Goal: Information Seeking & Learning: Find specific fact

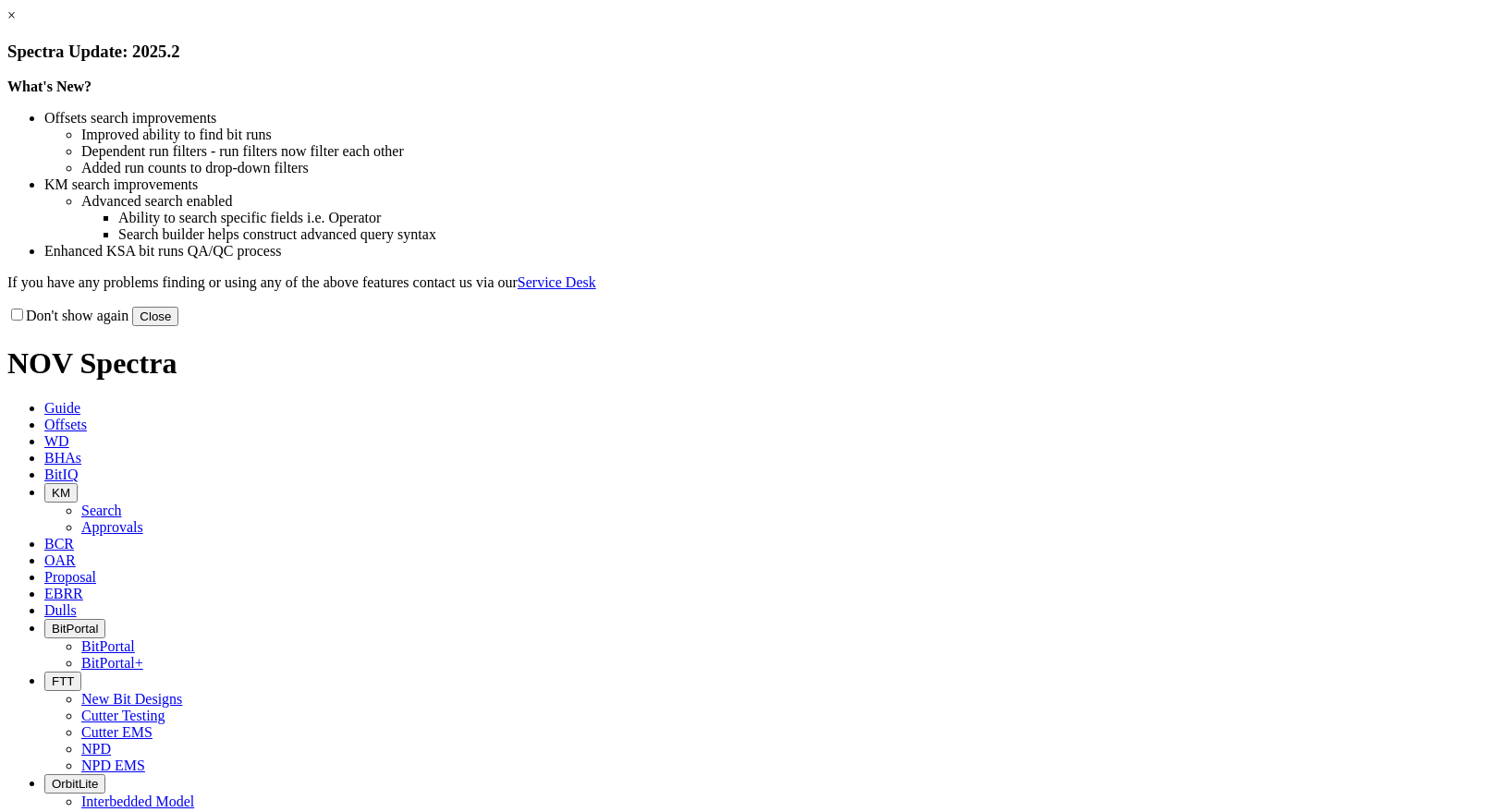
click at [179, 326] on button "Close" at bounding box center [155, 316] width 46 height 19
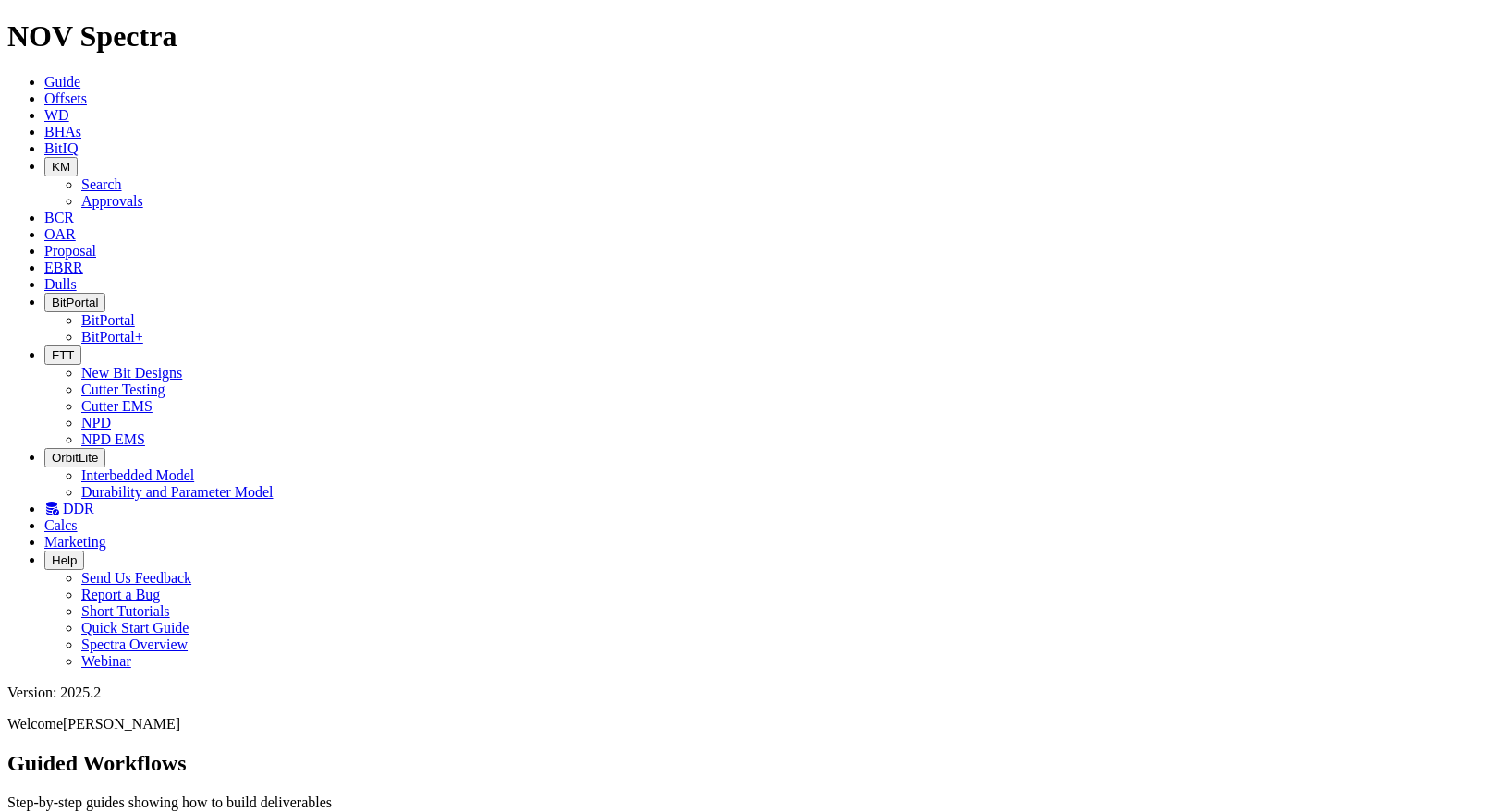
click at [87, 91] on span "Offsets" at bounding box center [65, 98] width 42 height 15
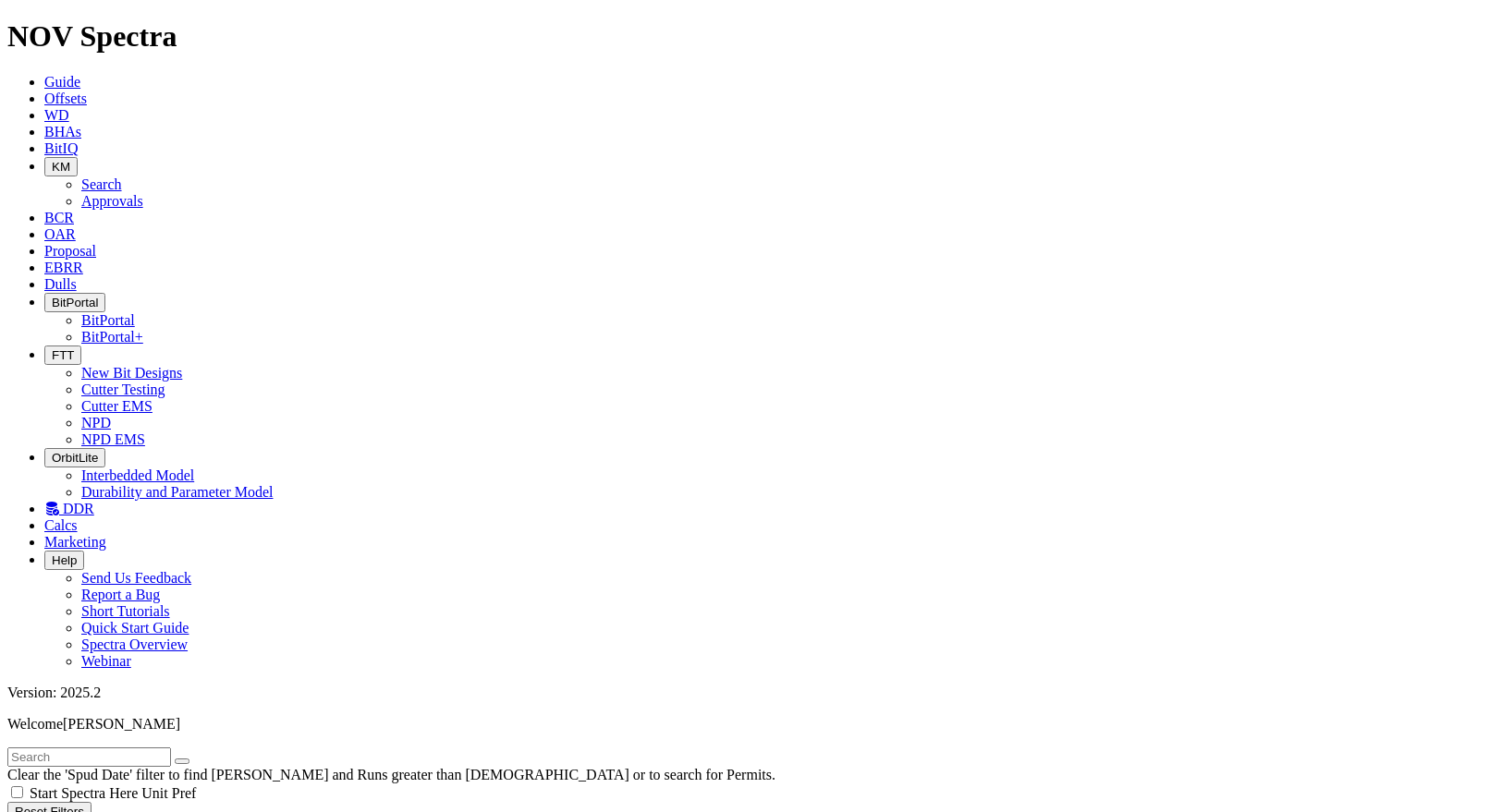
click at [171, 747] on input "text" at bounding box center [89, 757] width 163 height 19
type input "a314363"
radio input "true"
radio input "false"
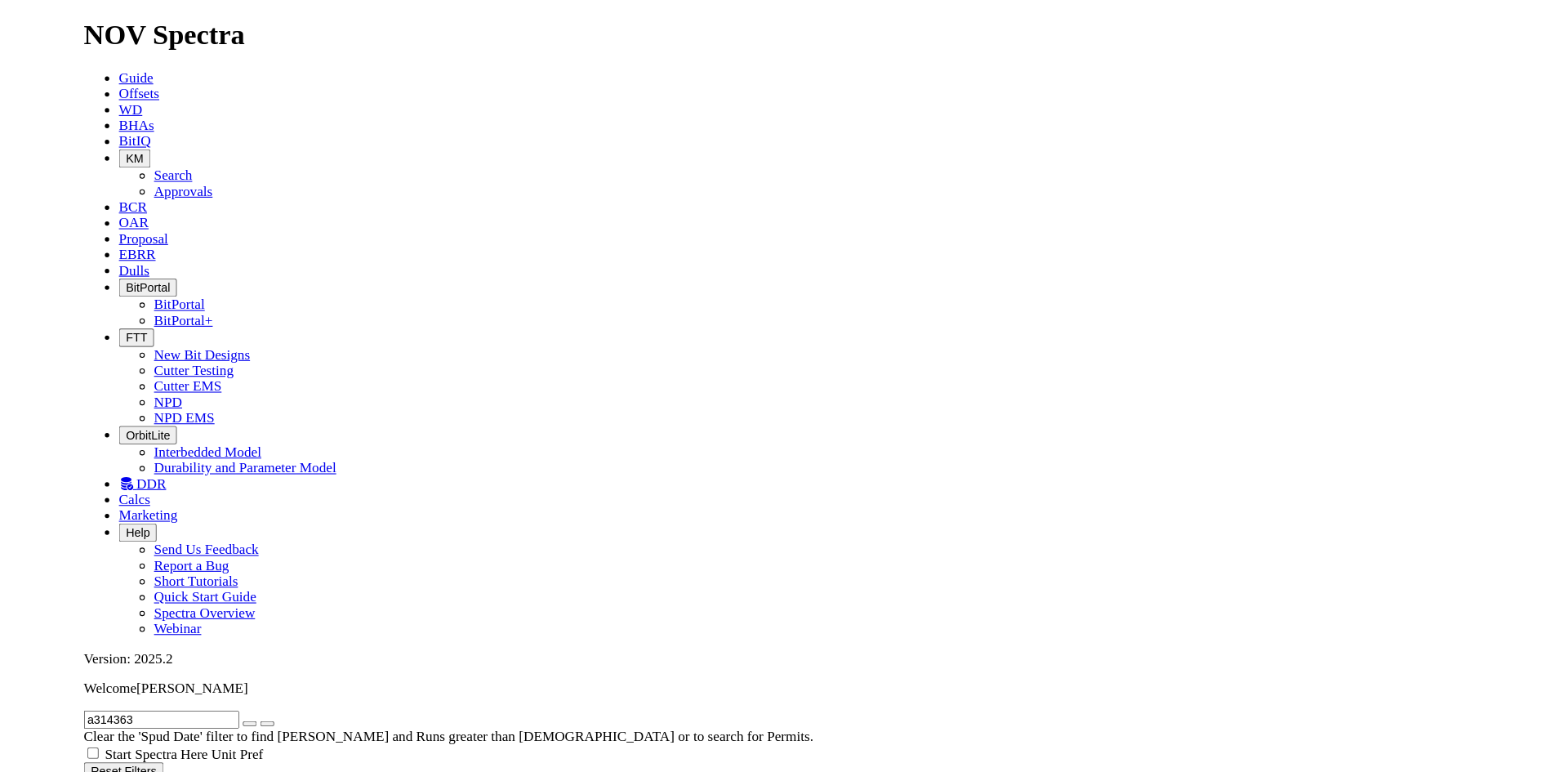
scroll to position [327, 0]
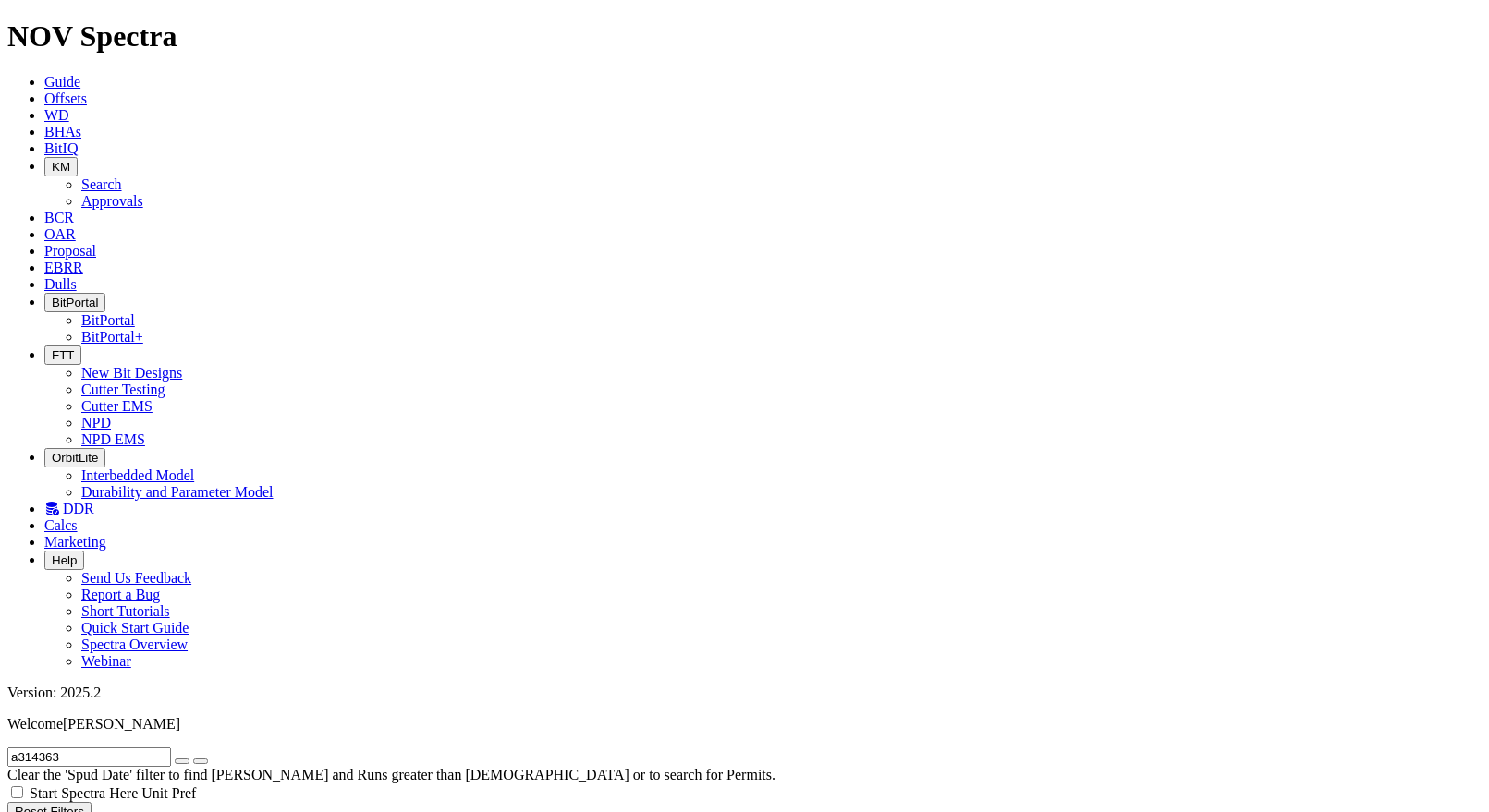
checkbox input "false"
checkbox input "true"
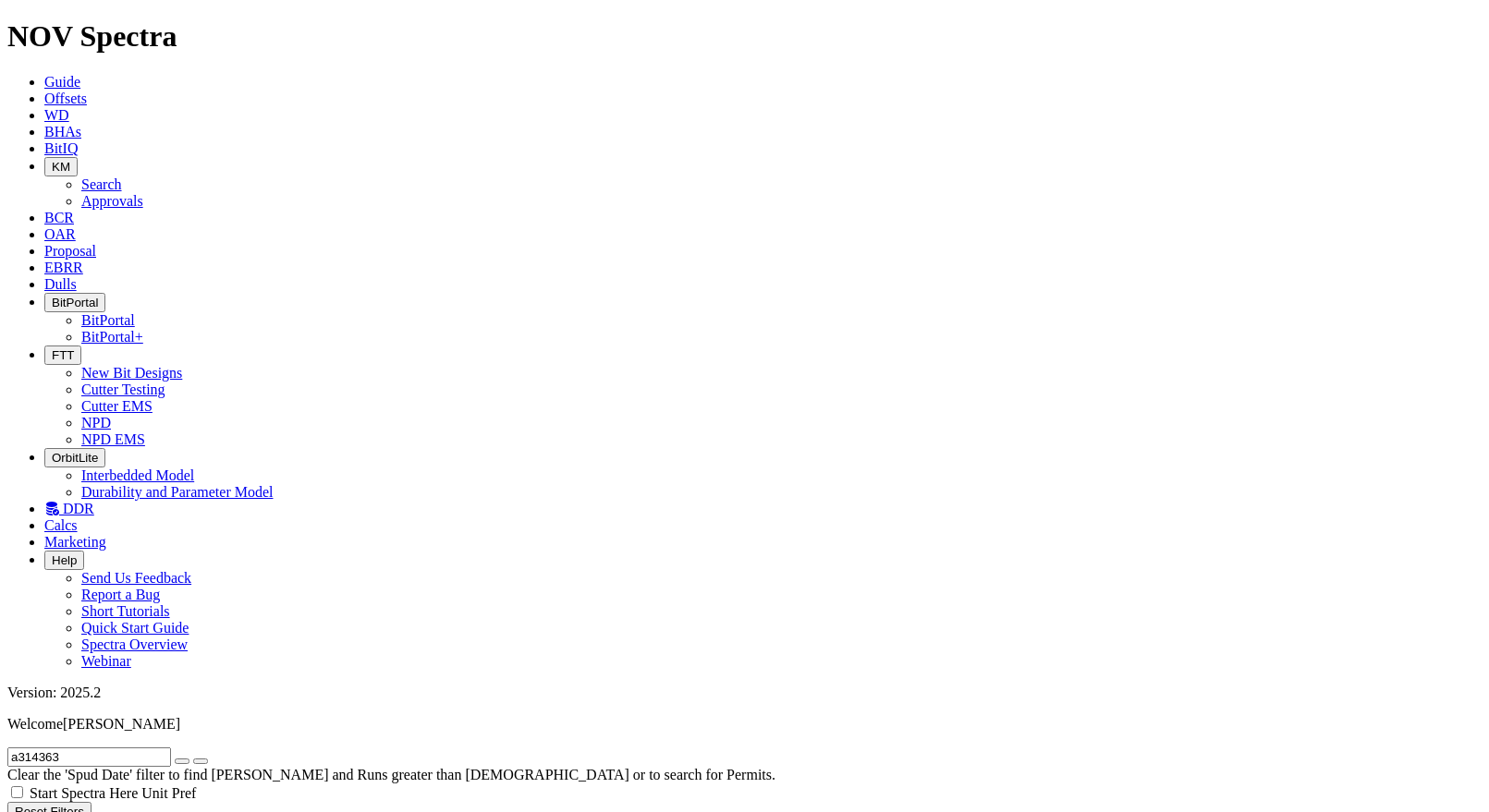
click at [52, 295] on icon "button" at bounding box center [52, 302] width 0 height 14
click at [135, 312] on link "BitPortal" at bounding box center [108, 320] width 54 height 15
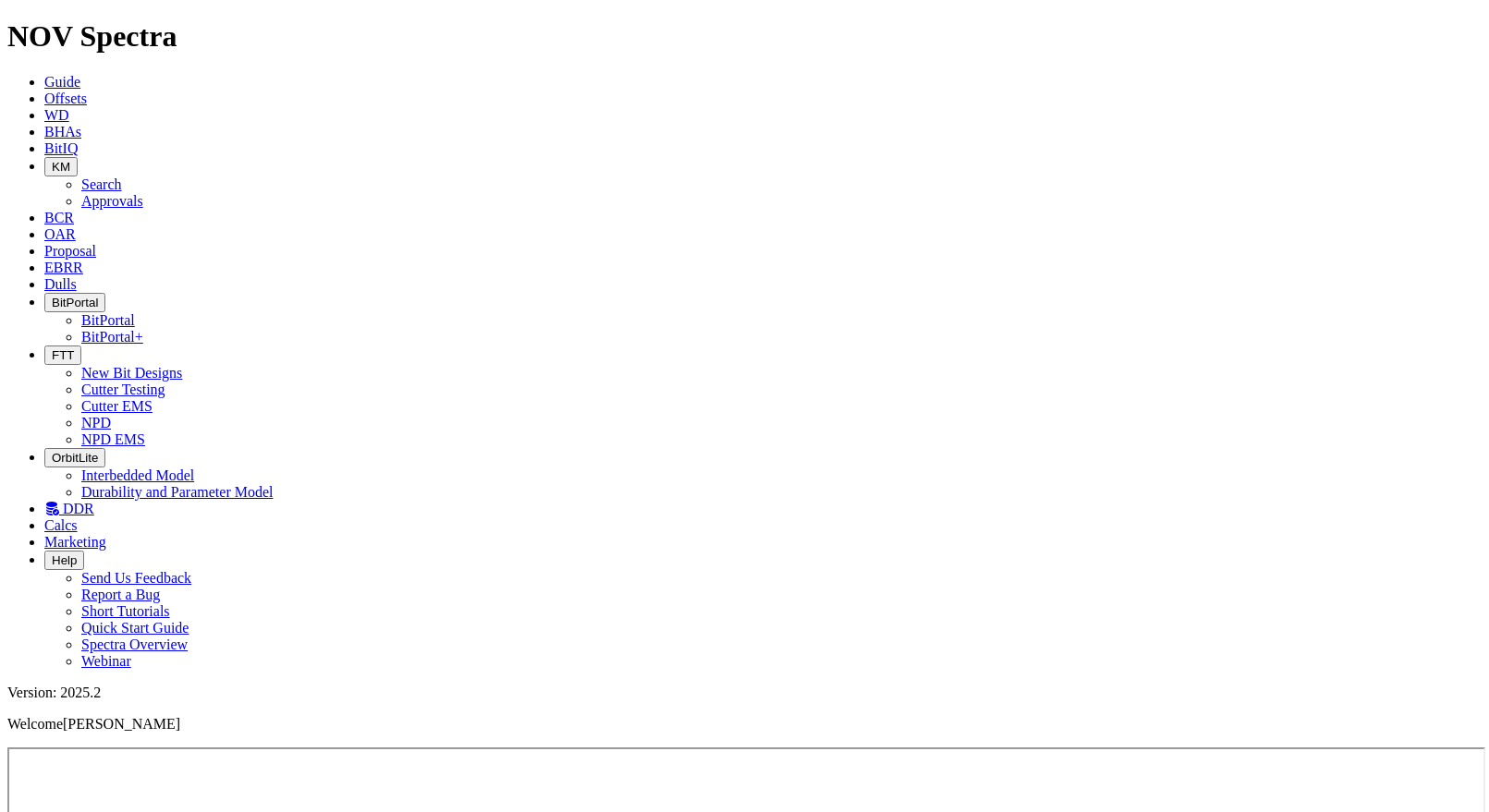
click at [87, 91] on span "Offsets" at bounding box center [65, 98] width 42 height 15
click at [52, 349] on icon "button" at bounding box center [52, 355] width 0 height 14
click at [111, 415] on link "NPD" at bounding box center [96, 422] width 30 height 15
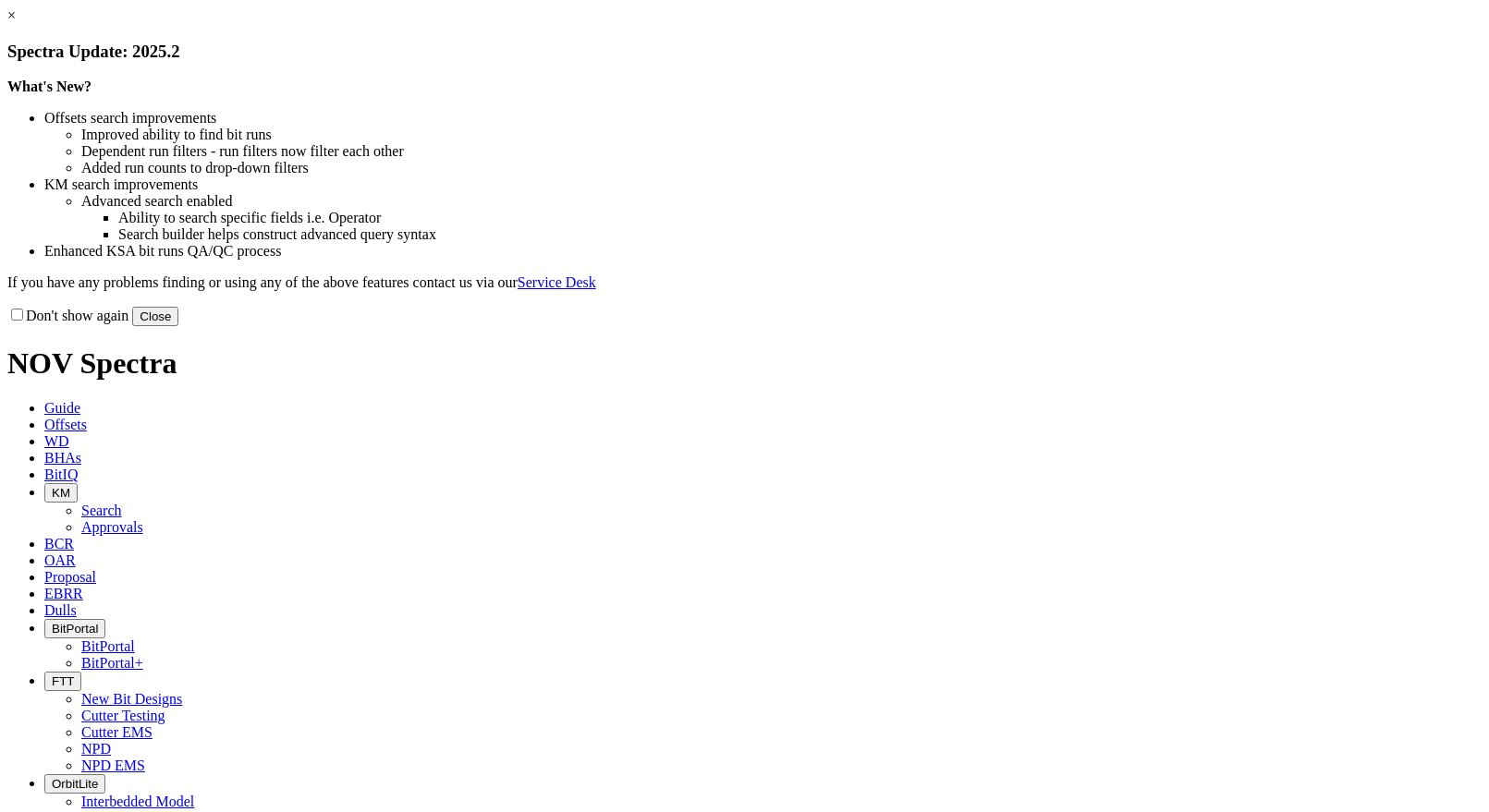
click at [179, 326] on button "Close" at bounding box center [155, 316] width 46 height 19
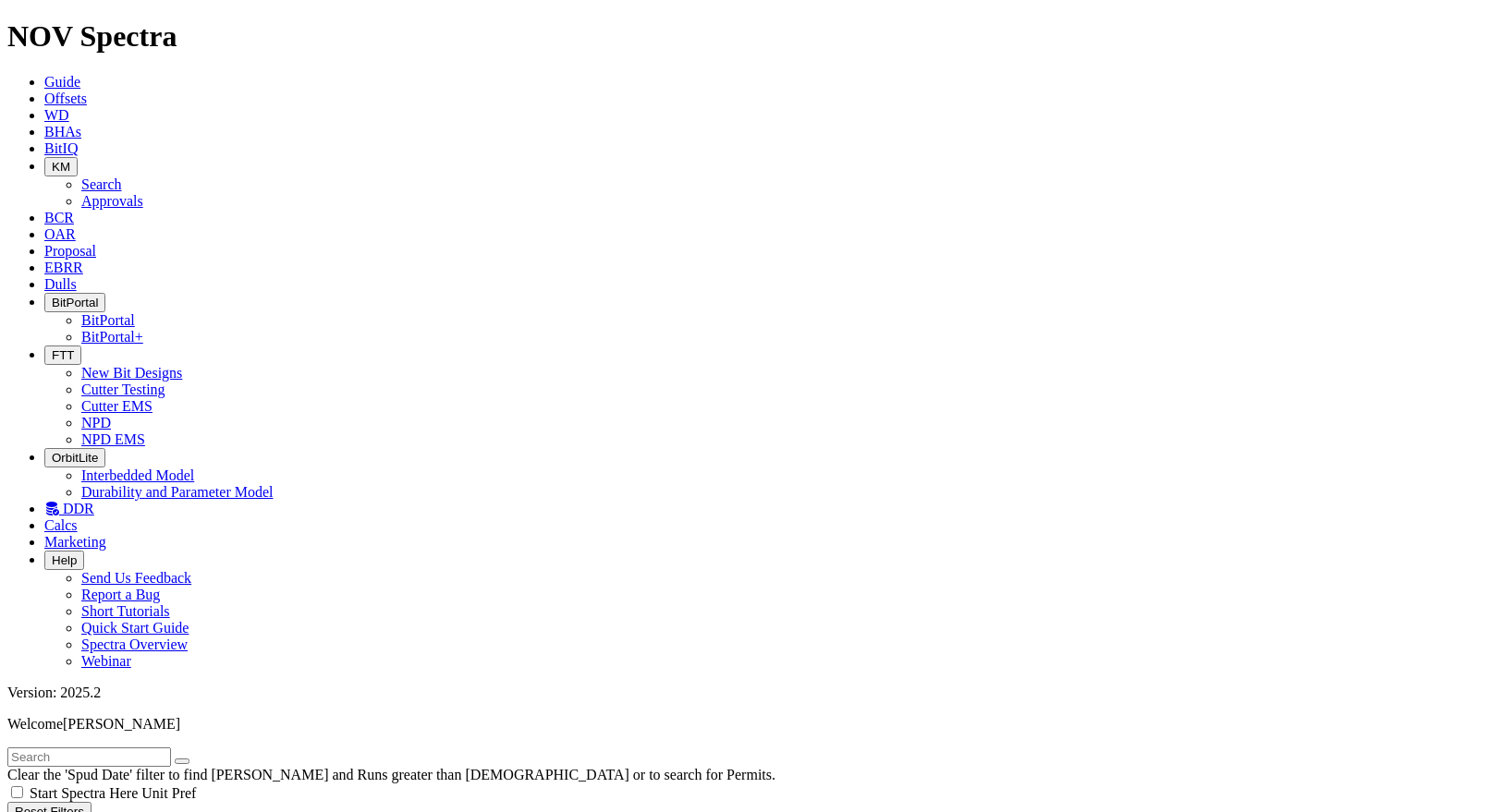
click at [77, 747] on input "text" at bounding box center [89, 757] width 163 height 19
type input "a319665"
radio input "true"
radio input "false"
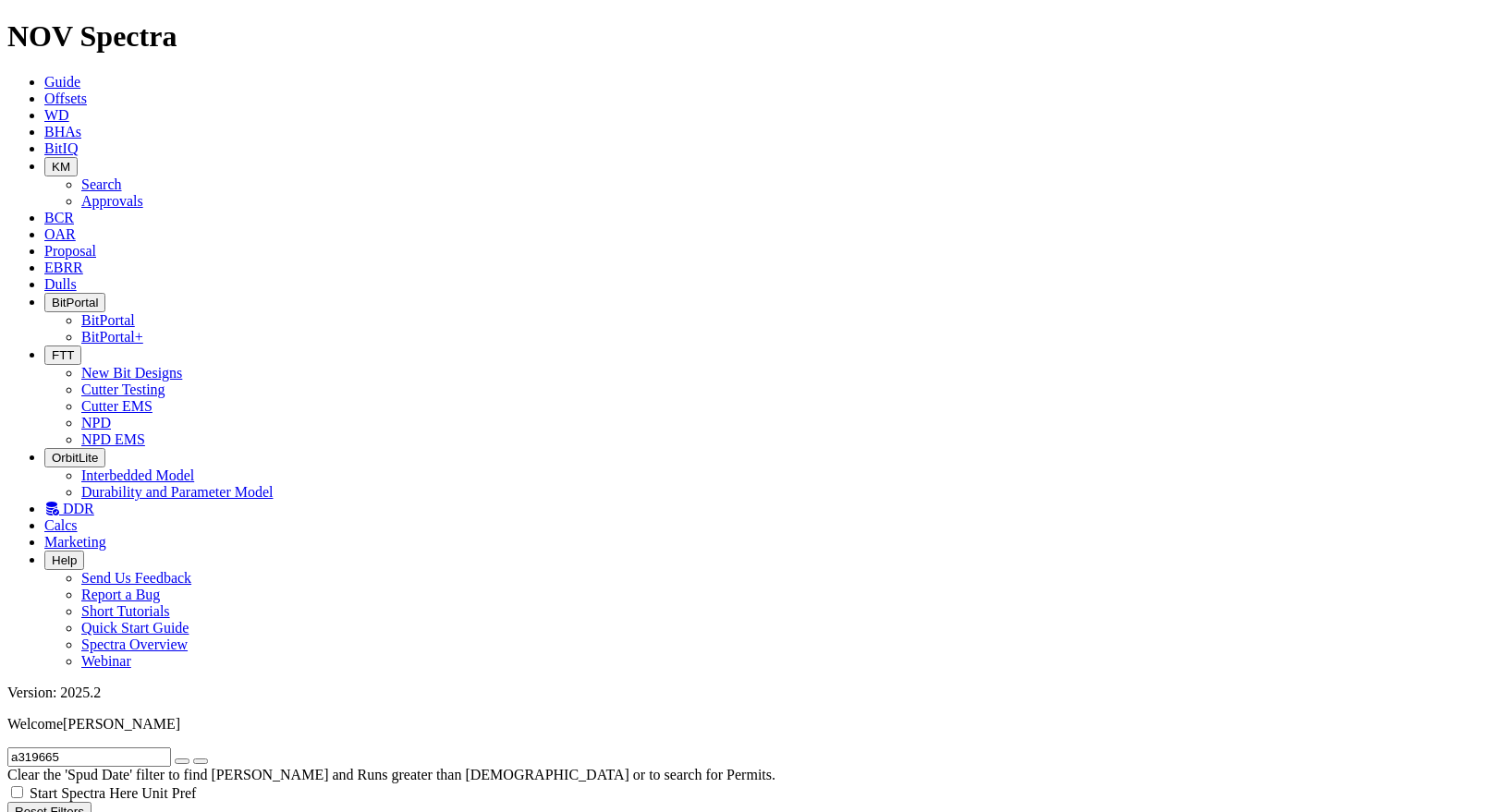
scroll to position [315, 0]
drag, startPoint x: 38, startPoint y: 84, endPoint x: 108, endPoint y: 86, distance: 70.0
click at [108, 747] on input "a319665" at bounding box center [89, 757] width 163 height 19
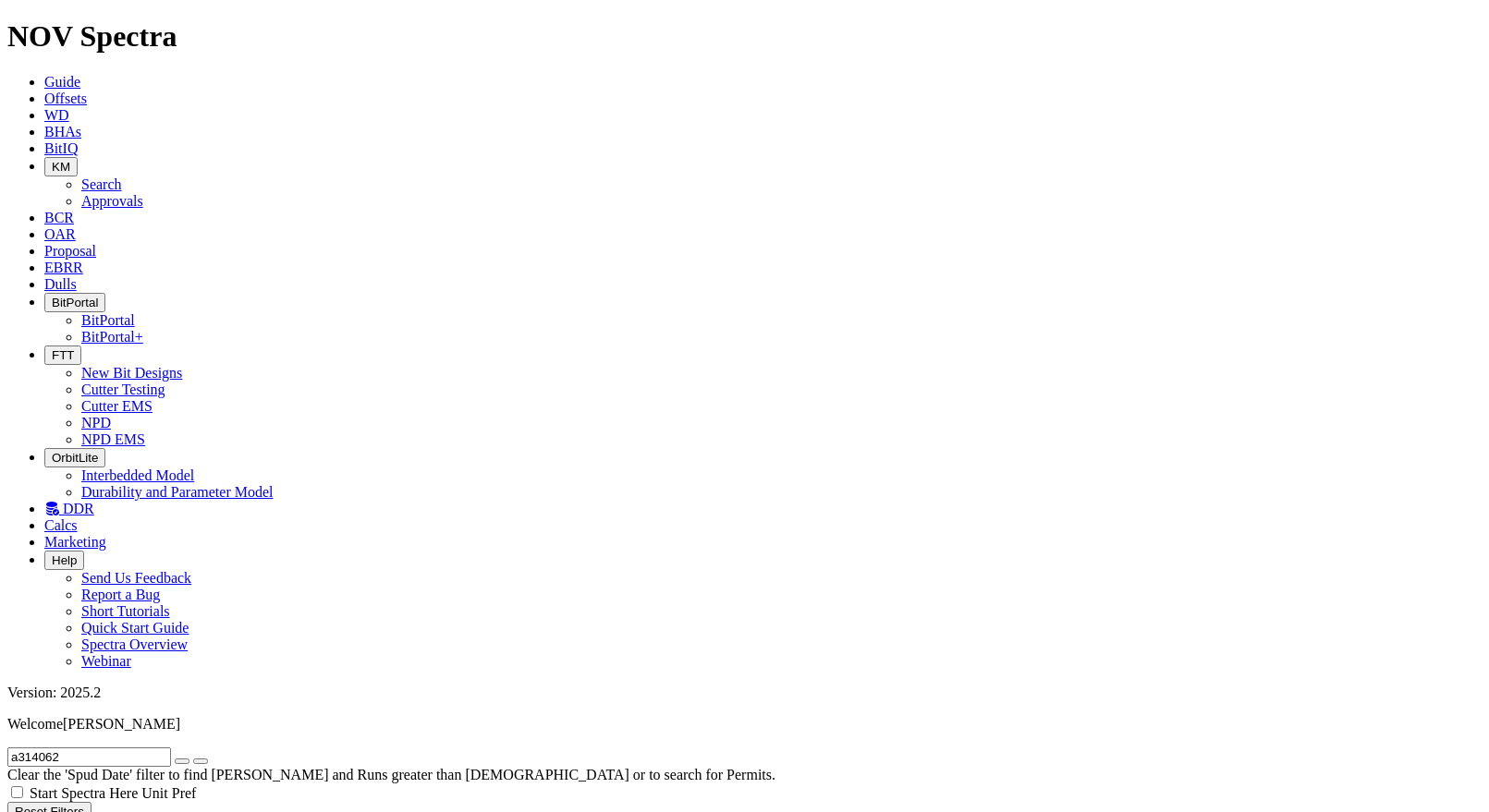
drag, startPoint x: 53, startPoint y: 81, endPoint x: 110, endPoint y: 83, distance: 57.0
click at [110, 747] on input "a314062" at bounding box center [89, 757] width 163 height 19
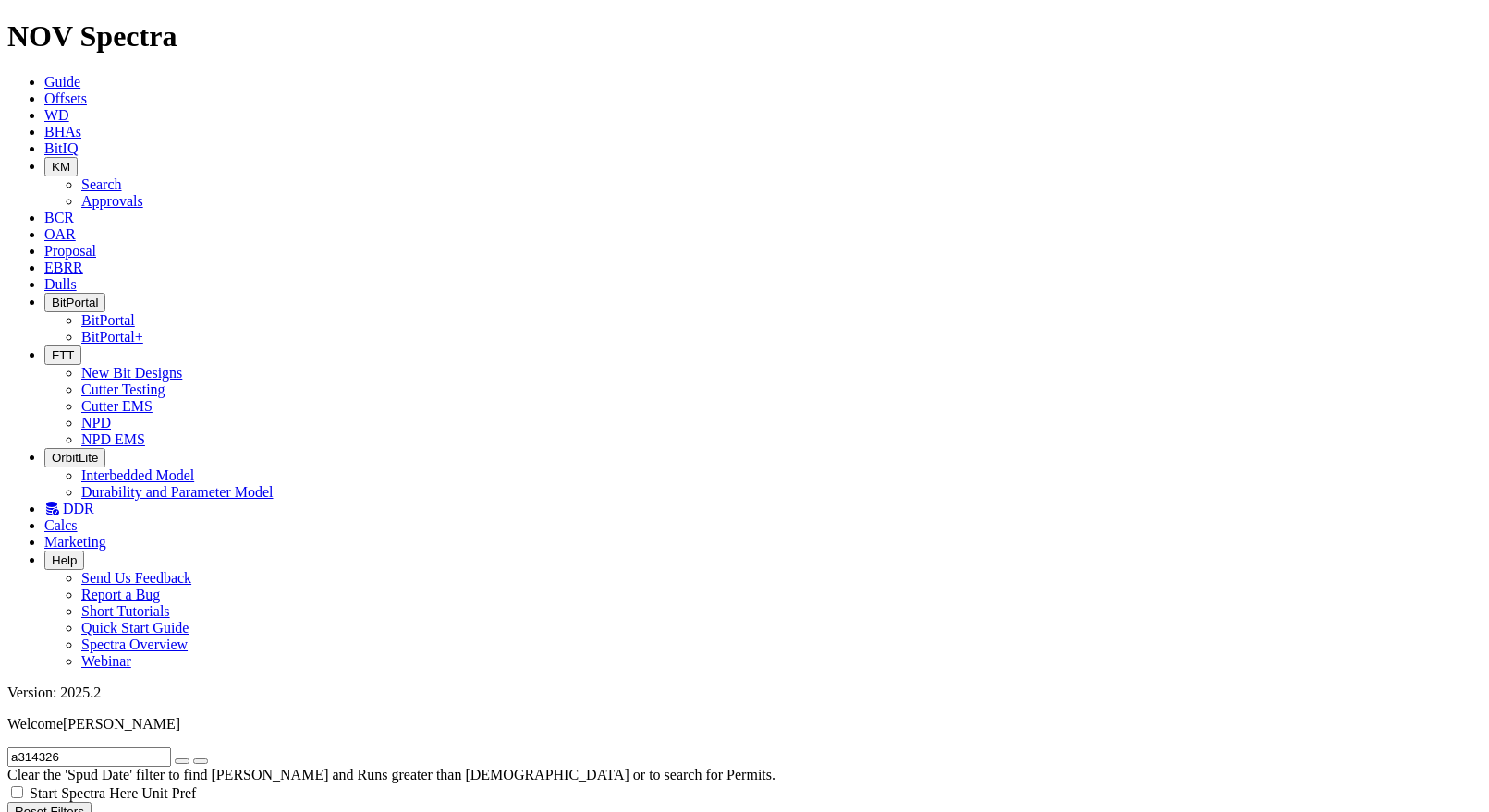
click at [97, 747] on input "a314326" at bounding box center [89, 757] width 163 height 19
type input "a314327"
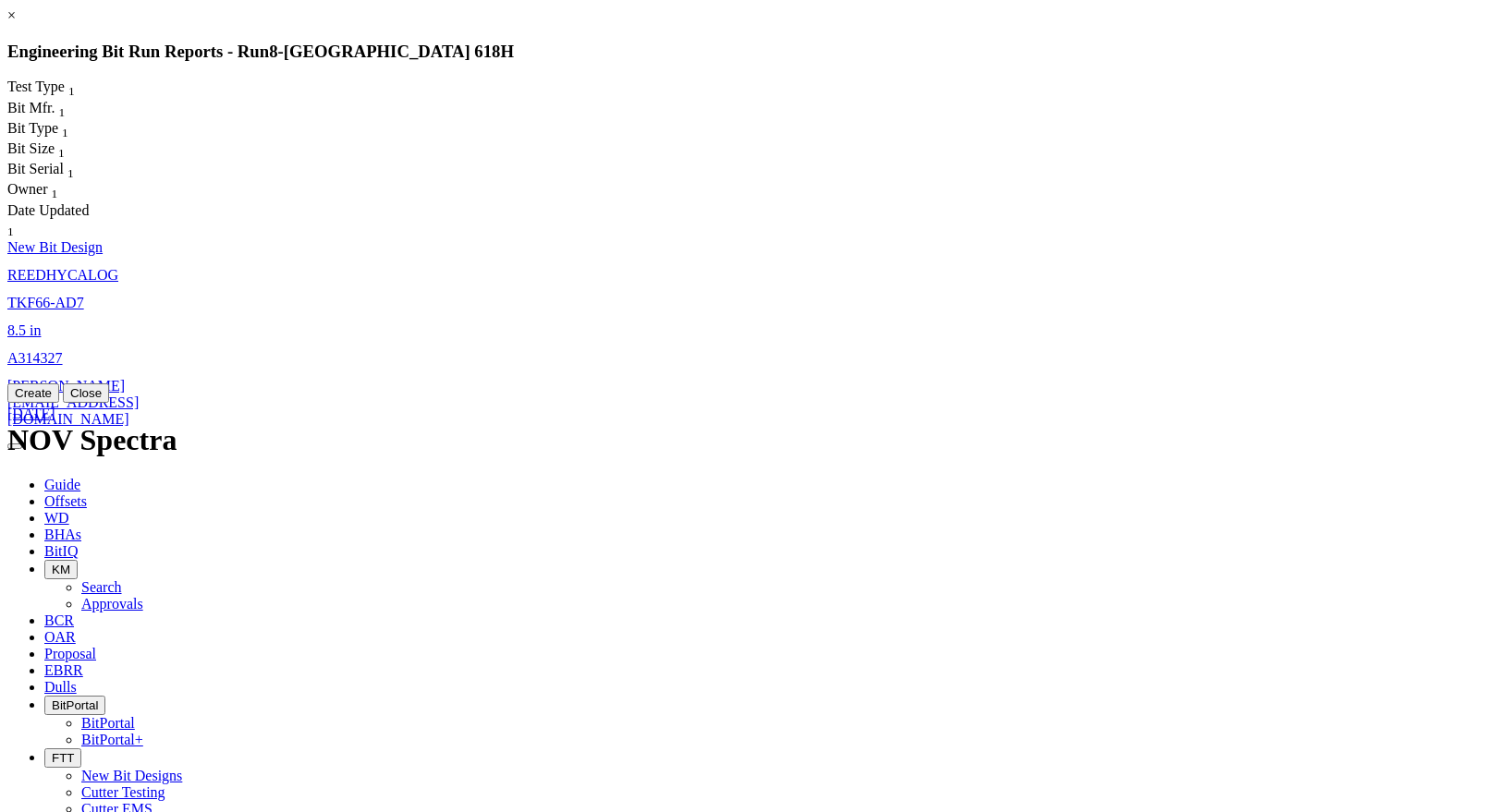
click at [119, 267] on span "REEDHYCALOG" at bounding box center [63, 274] width 111 height 15
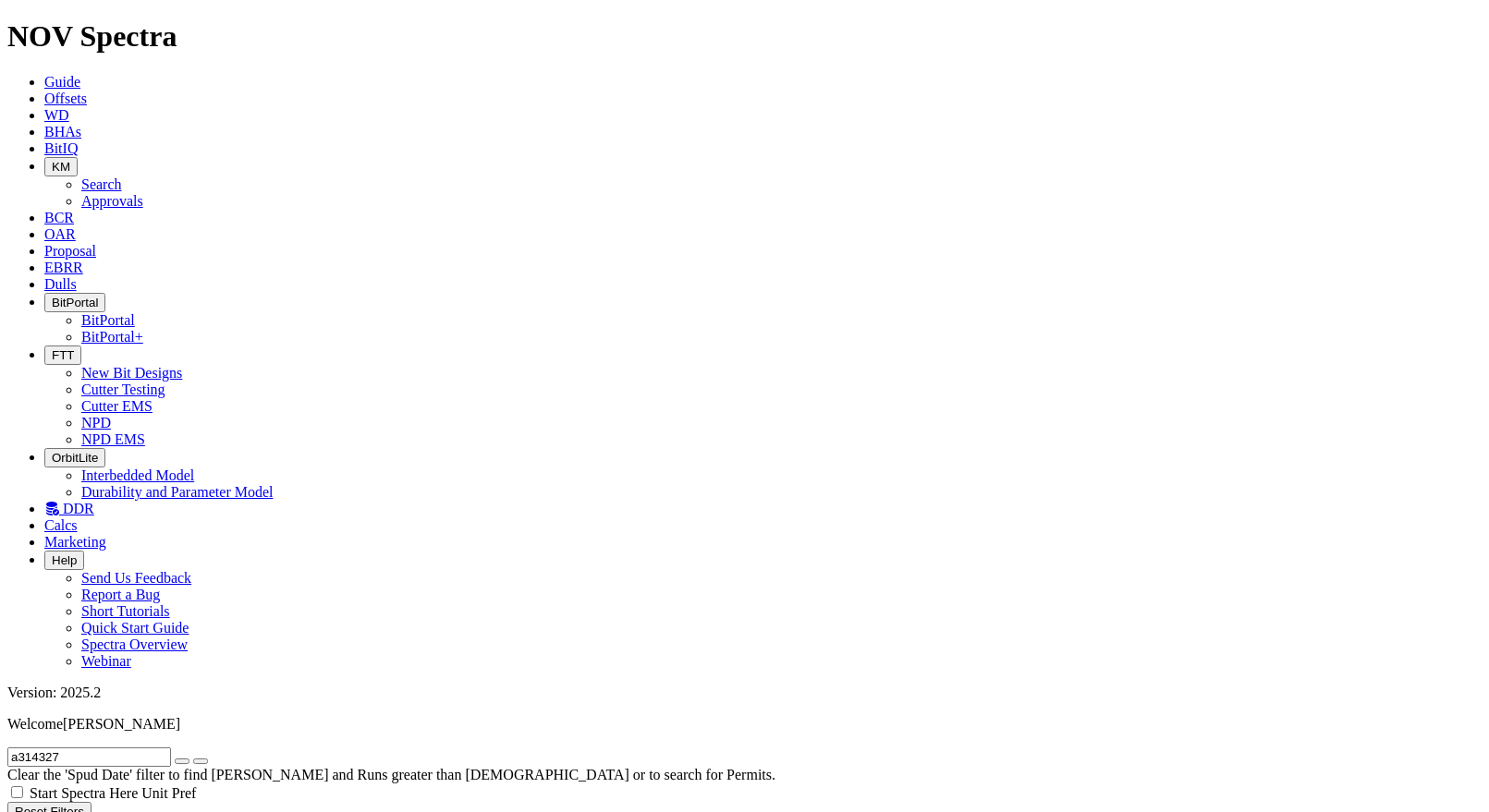
click at [137, 747] on input "a314327" at bounding box center [89, 757] width 163 height 19
type input "a314326"
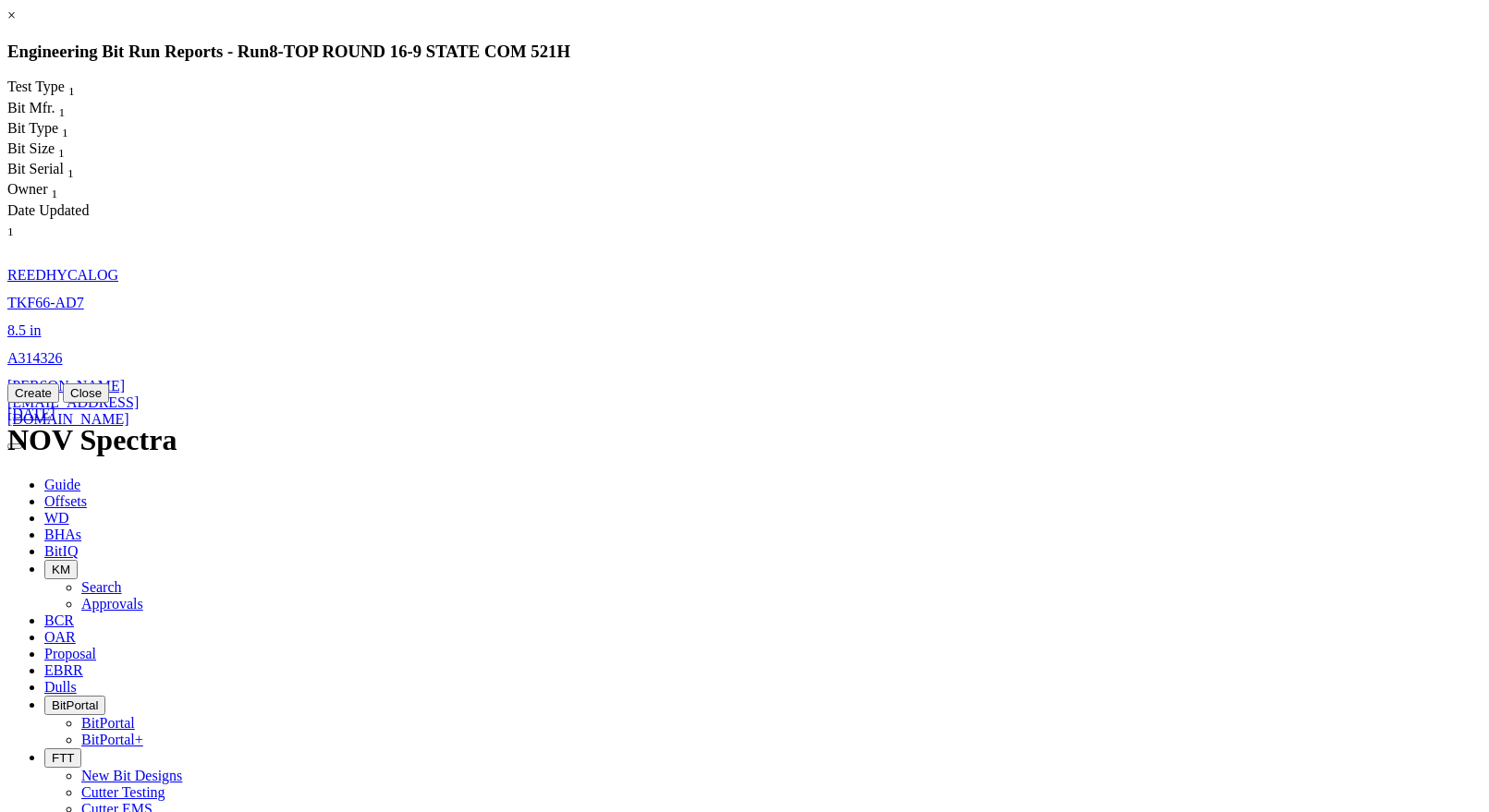
click at [139, 378] on span "elias.pirayesh@nov.com" at bounding box center [73, 402] width 131 height 49
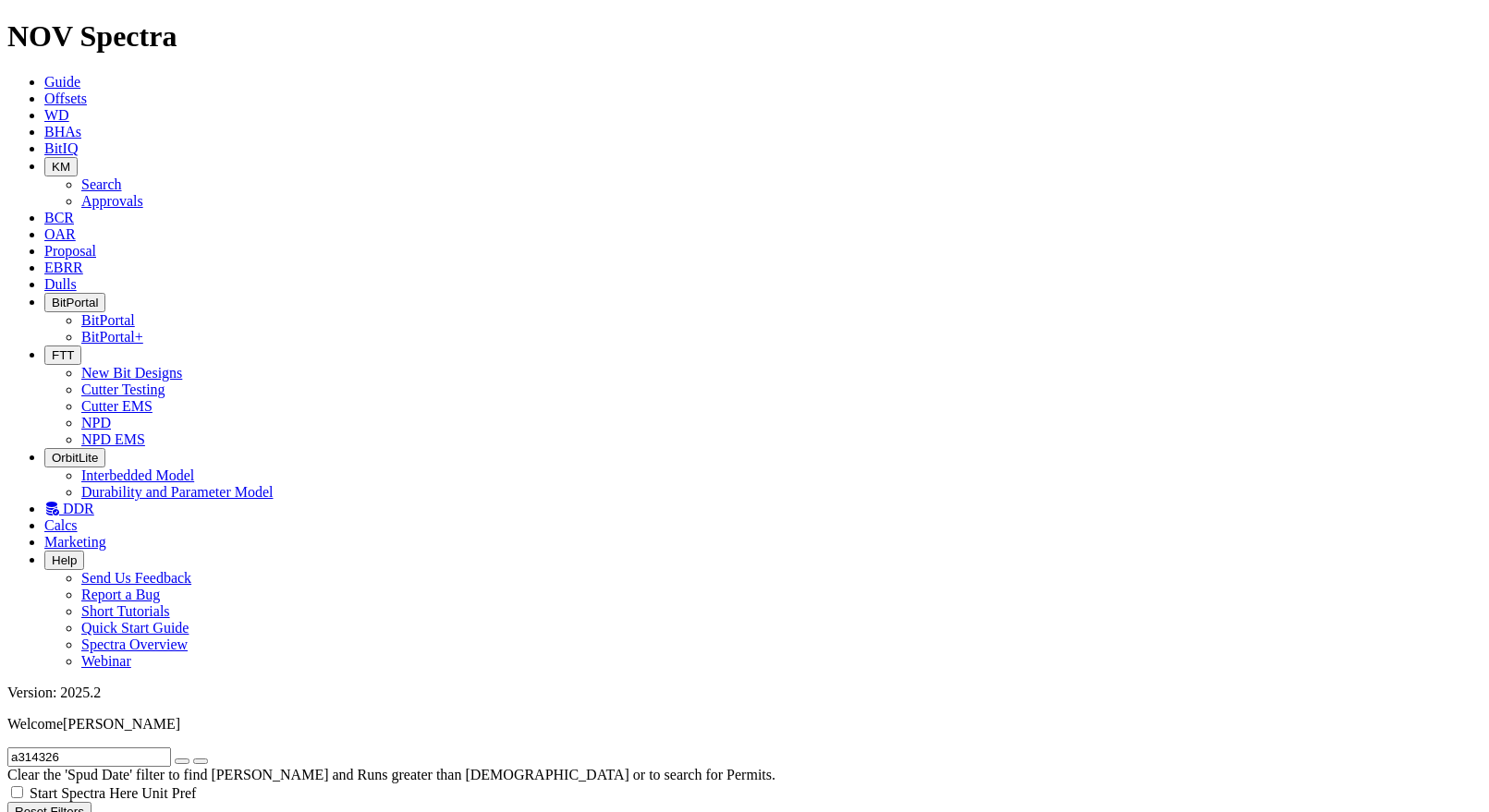
drag, startPoint x: 53, startPoint y: 85, endPoint x: 110, endPoint y: 93, distance: 57.6
click at [109, 747] on input "a314326" at bounding box center [89, 757] width 163 height 19
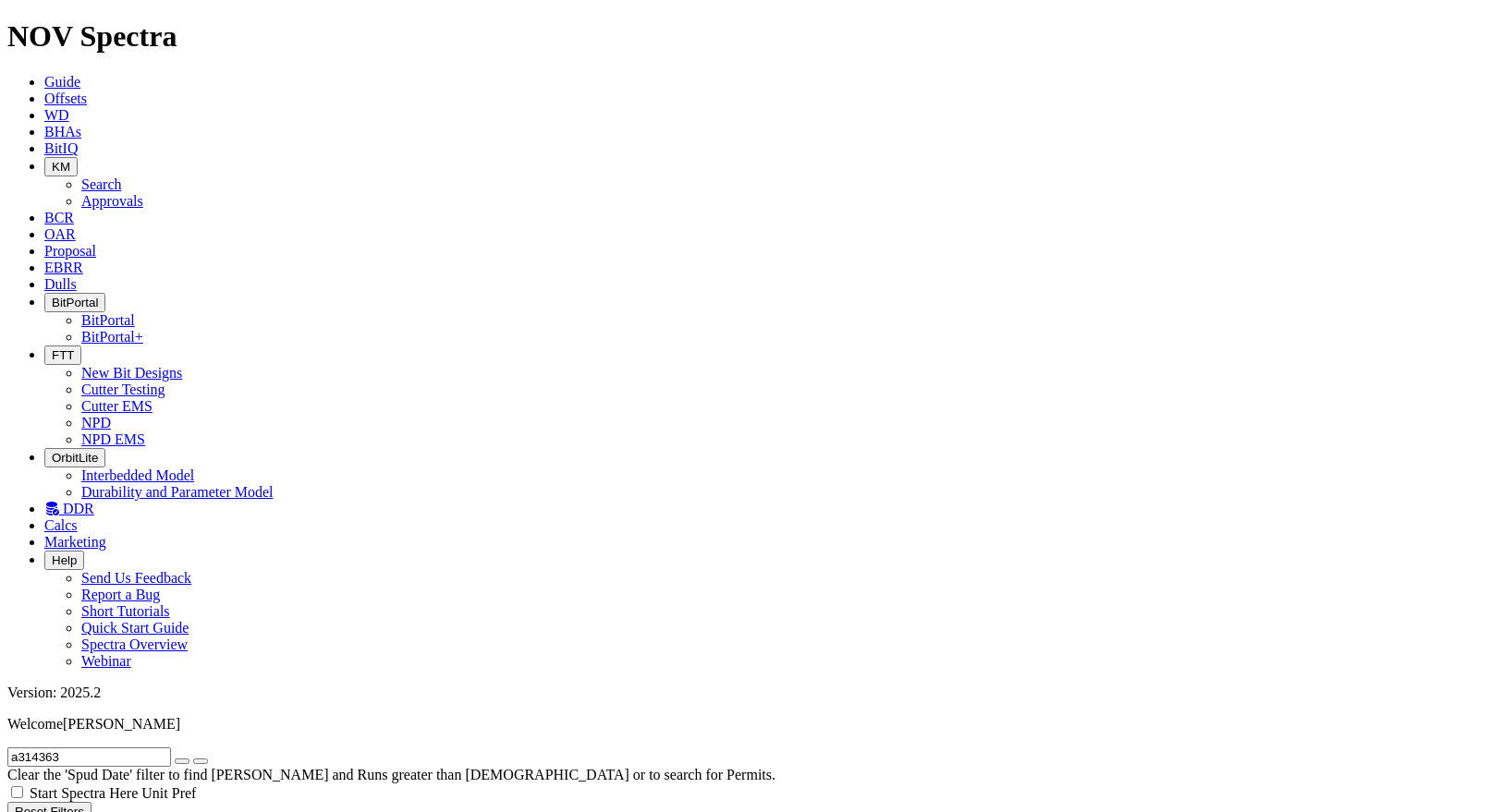
scroll to position [0, 0]
drag, startPoint x: 49, startPoint y: 77, endPoint x: 129, endPoint y: 87, distance: 80.6
click at [129, 747] on input "a314363" at bounding box center [89, 757] width 163 height 19
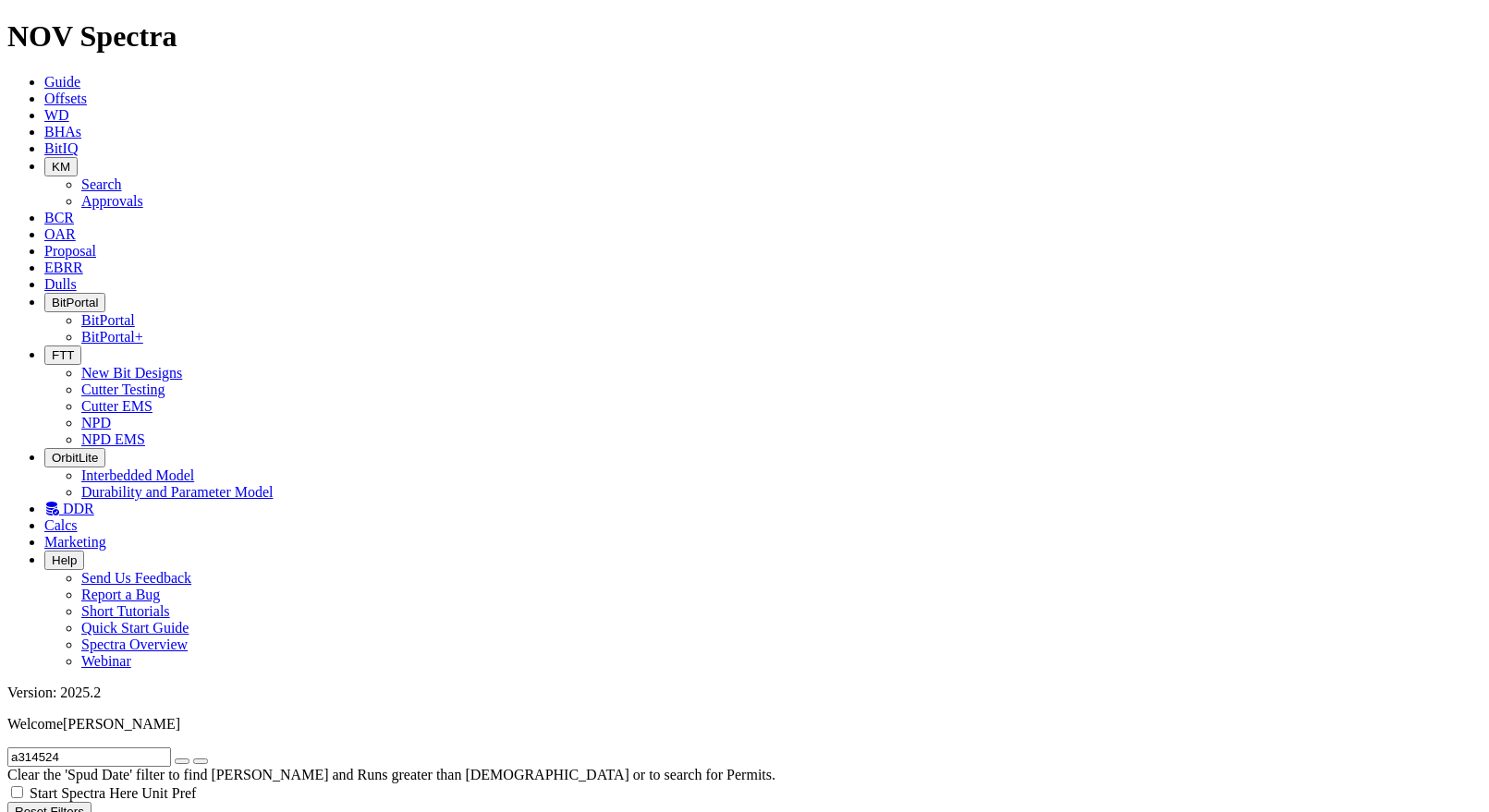
scroll to position [93, 0]
drag, startPoint x: 43, startPoint y: 78, endPoint x: 175, endPoint y: 94, distance: 133.0
click at [171, 747] on input "a314524" at bounding box center [89, 757] width 163 height 19
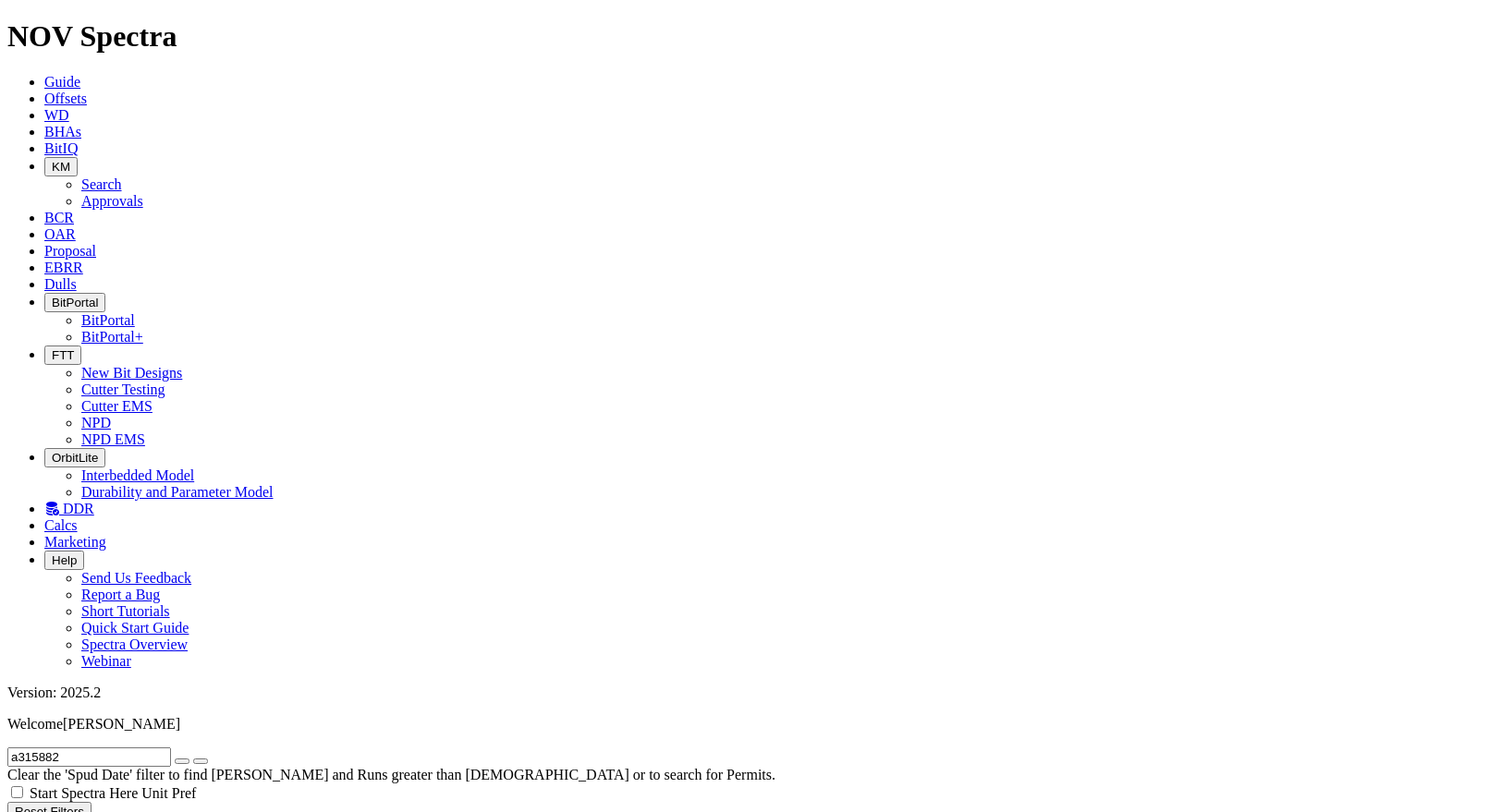
scroll to position [1420, 0]
drag, startPoint x: 45, startPoint y: 80, endPoint x: 90, endPoint y: 90, distance: 46.1
click at [90, 747] on input "a315882" at bounding box center [89, 757] width 163 height 19
type input "a318972"
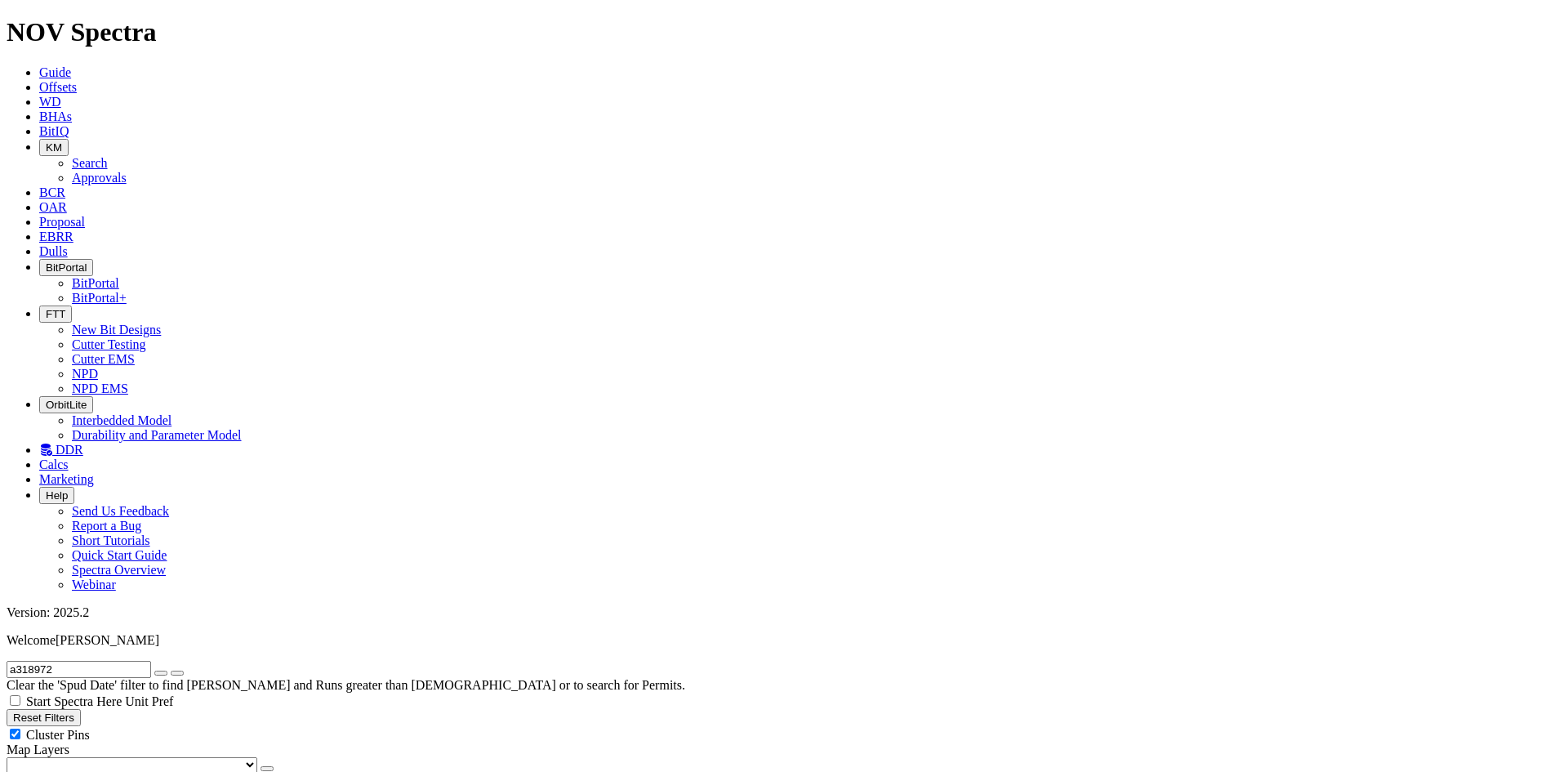
radio input "false"
radio input "true"
radio input "false"
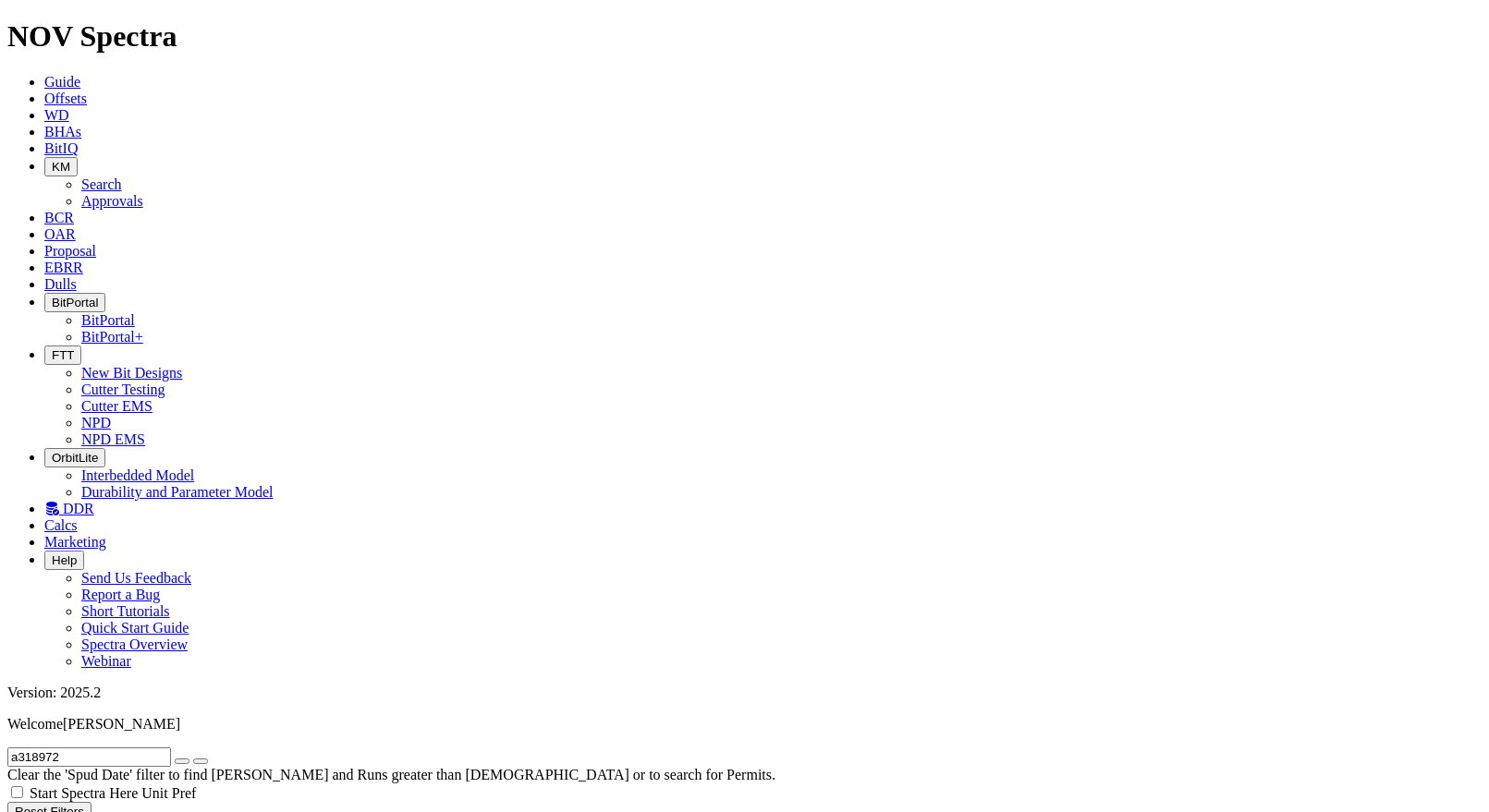
radio input "false"
radio input "true"
radio input "false"
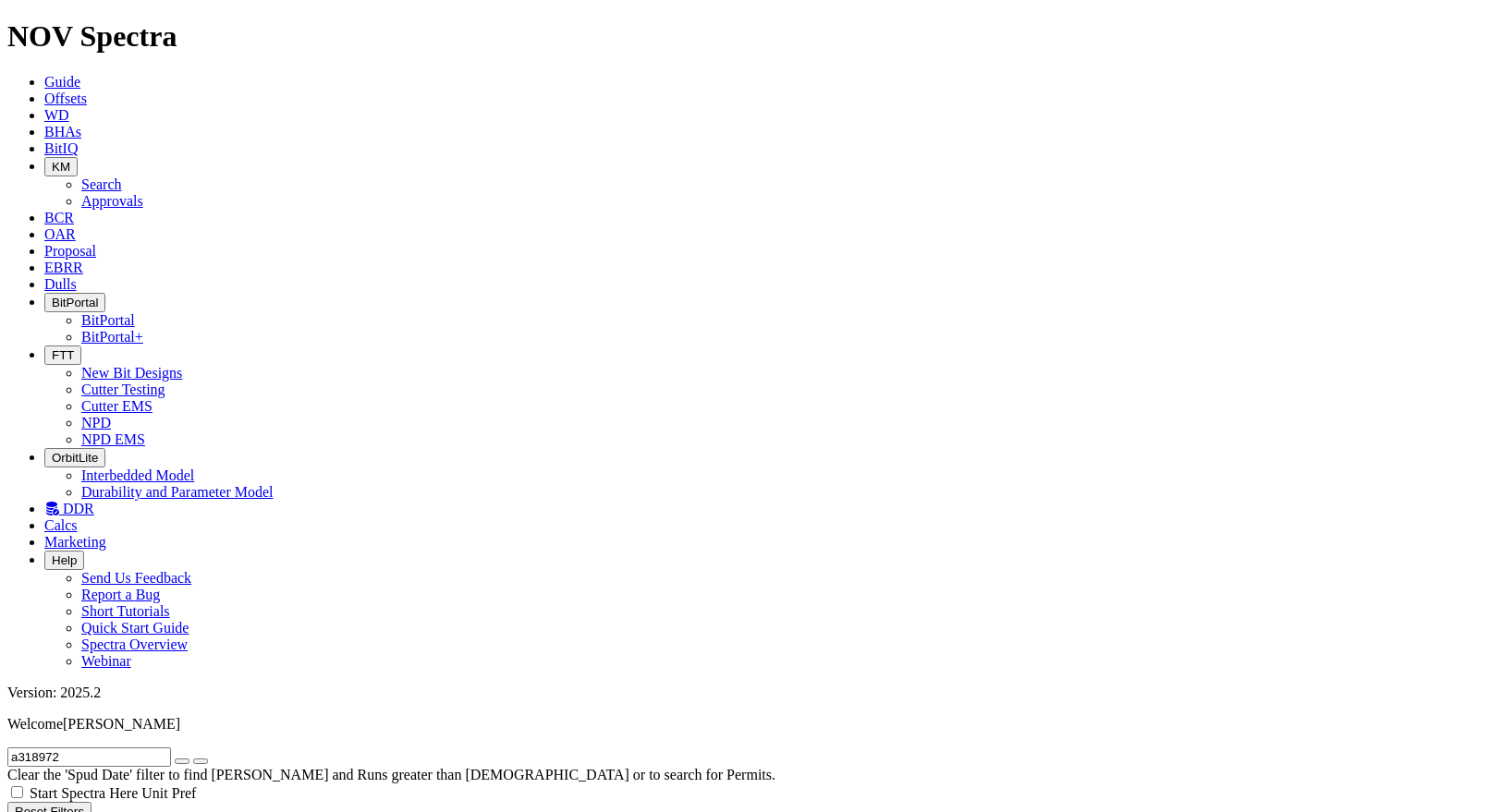
drag, startPoint x: 44, startPoint y: 77, endPoint x: 99, endPoint y: 89, distance: 56.3
click at [99, 747] on input "a318972" at bounding box center [89, 757] width 163 height 19
type input "a317752"
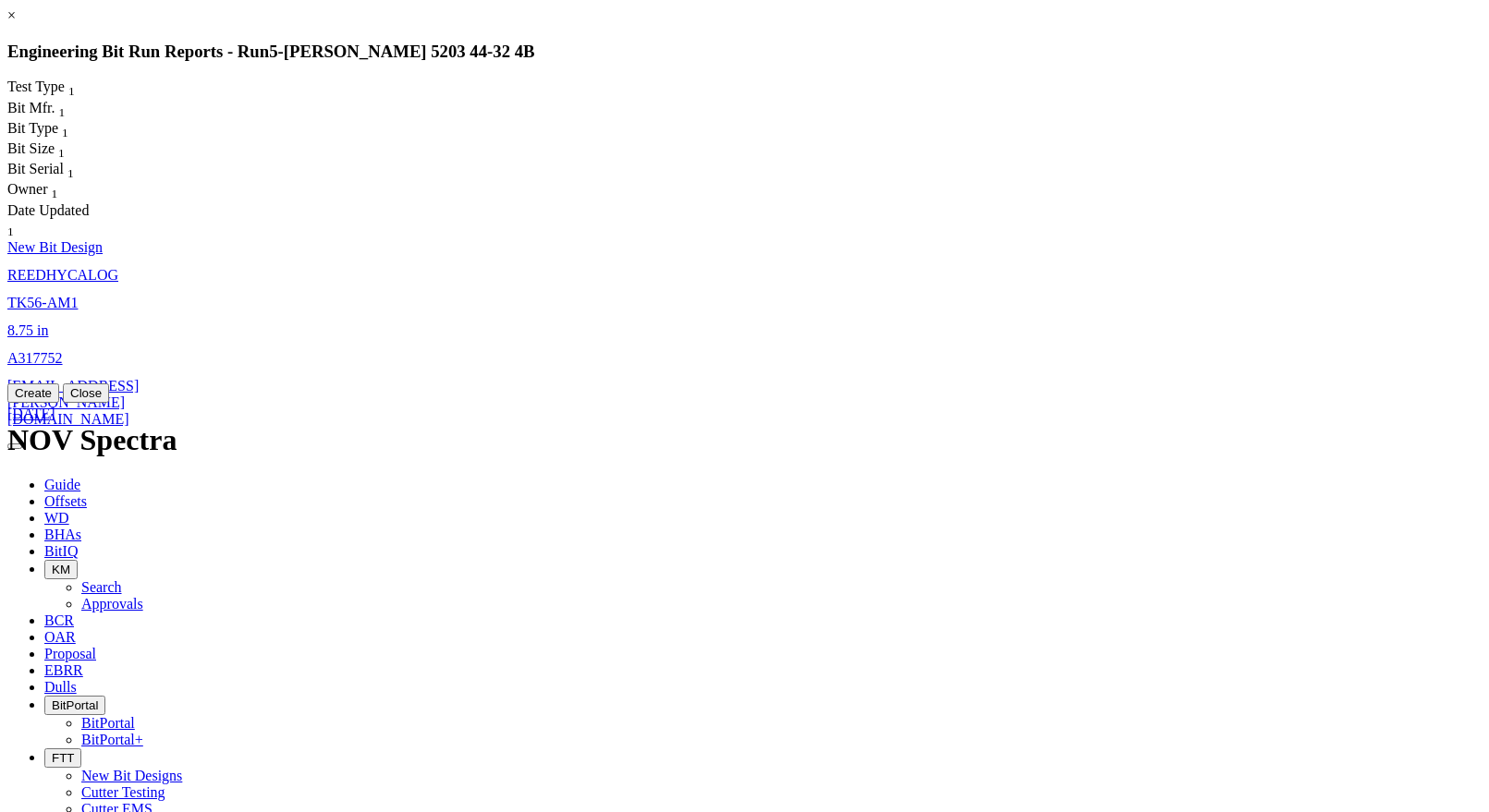
click at [77, 295] on span "TK56-AM1" at bounding box center [43, 303] width 71 height 15
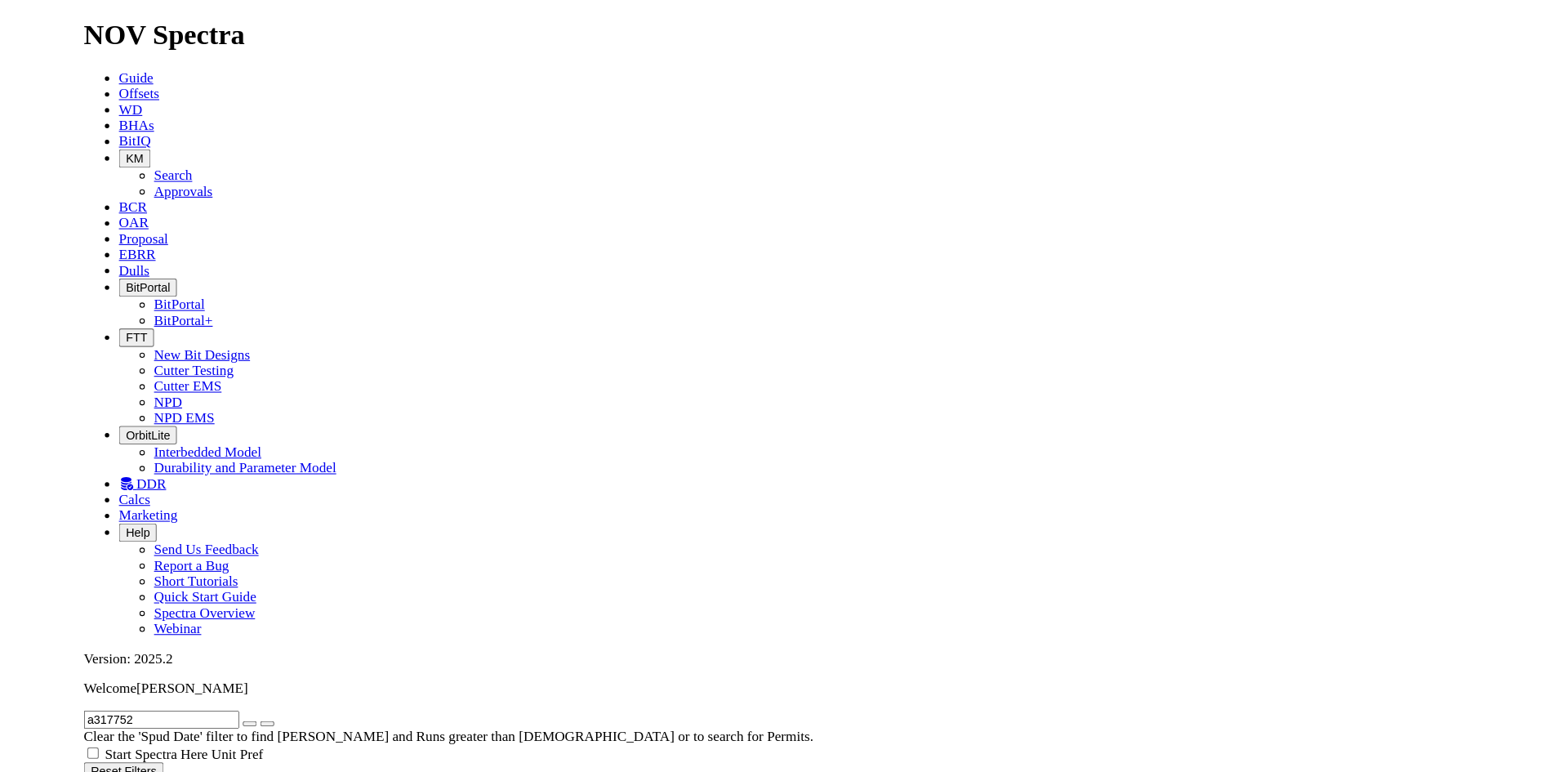
scroll to position [82, 0]
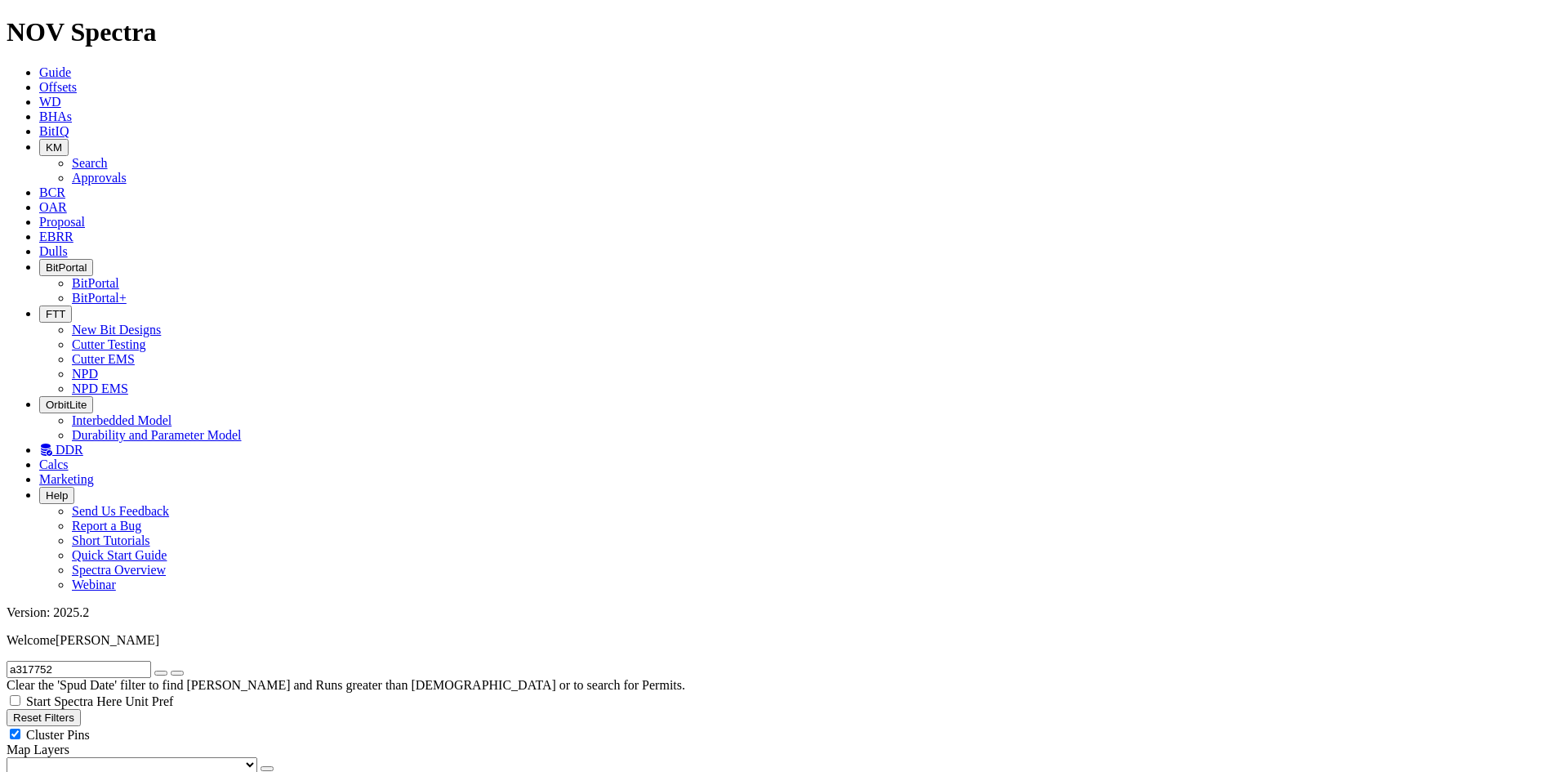
radio input "false"
radio input "true"
click at [46, 261] on icon "button" at bounding box center [46, 267] width 0 height 13
click at [119, 276] on link "BitPortal" at bounding box center [95, 283] width 47 height 14
drag, startPoint x: 87, startPoint y: 73, endPoint x: 0, endPoint y: 73, distance: 87.0
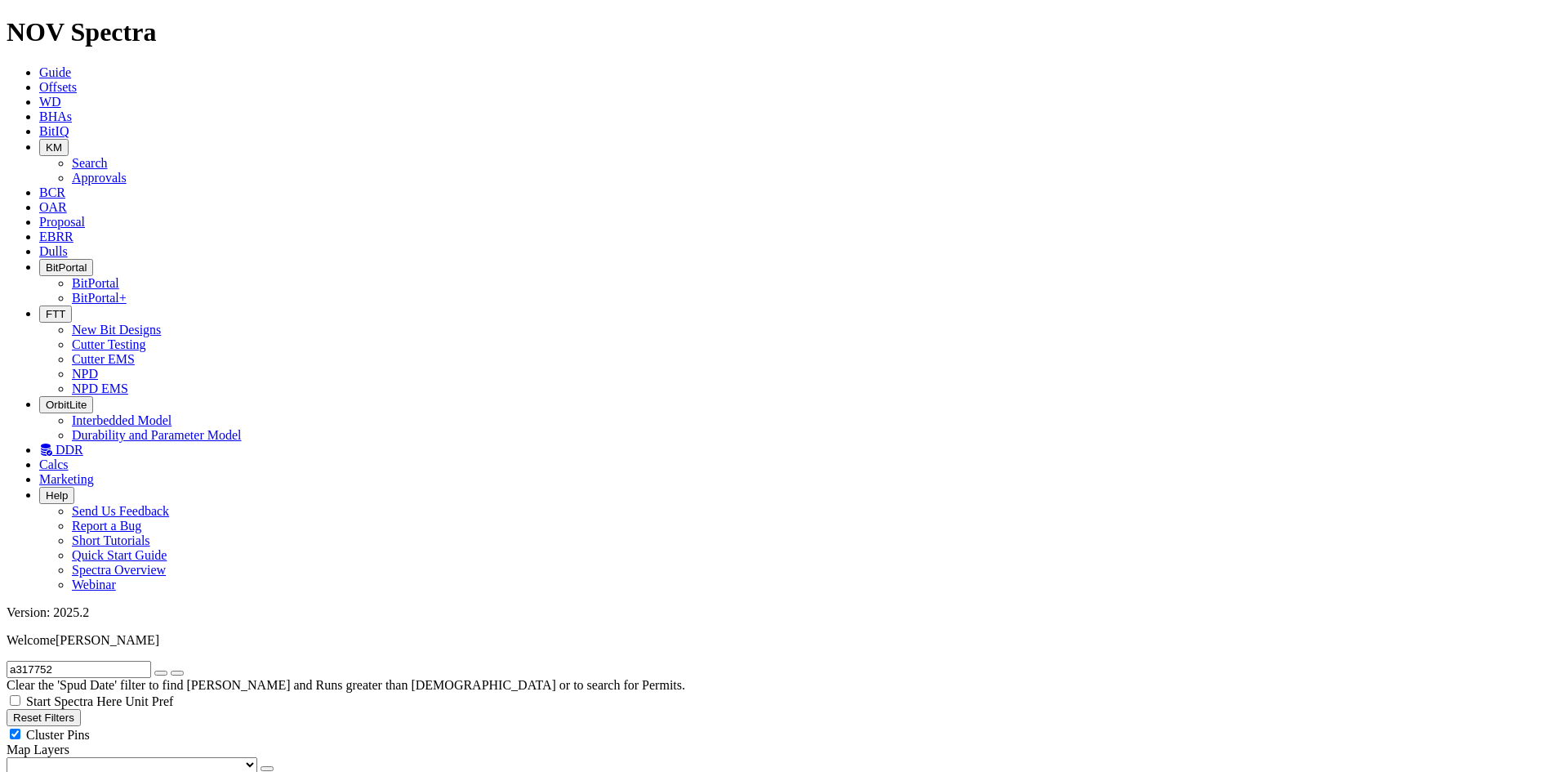
click at [7, 661] on form "a317752" at bounding box center [784, 669] width 1554 height 17
type input "a316192"
click at [171, 671] on button "submit" at bounding box center [176, 673] width 13 height 5
radio input "true"
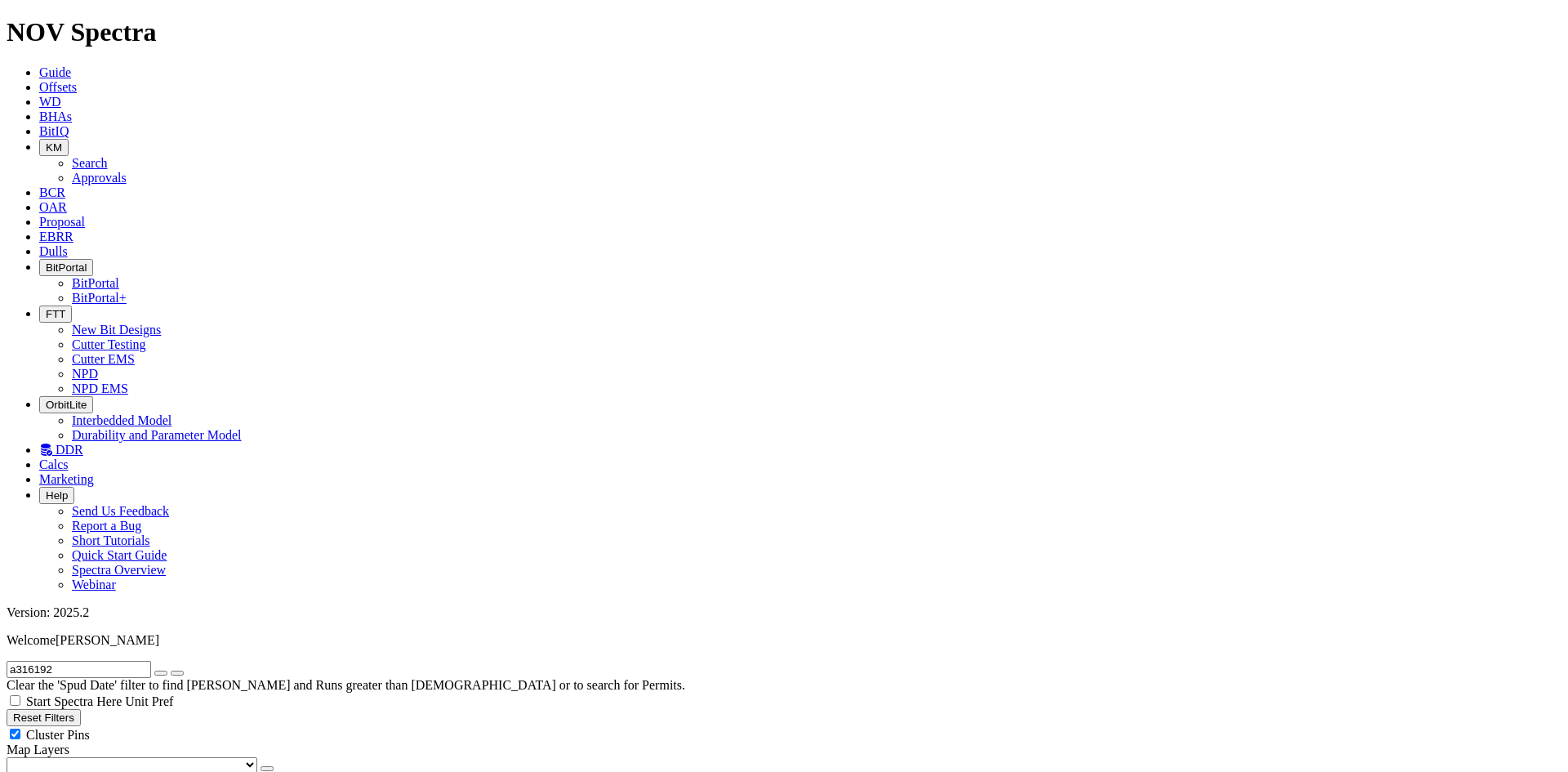
radio input "false"
drag, startPoint x: 37, startPoint y: 71, endPoint x: 137, endPoint y: 62, distance: 100.4
click at [137, 661] on input "a316192" at bounding box center [79, 669] width 144 height 17
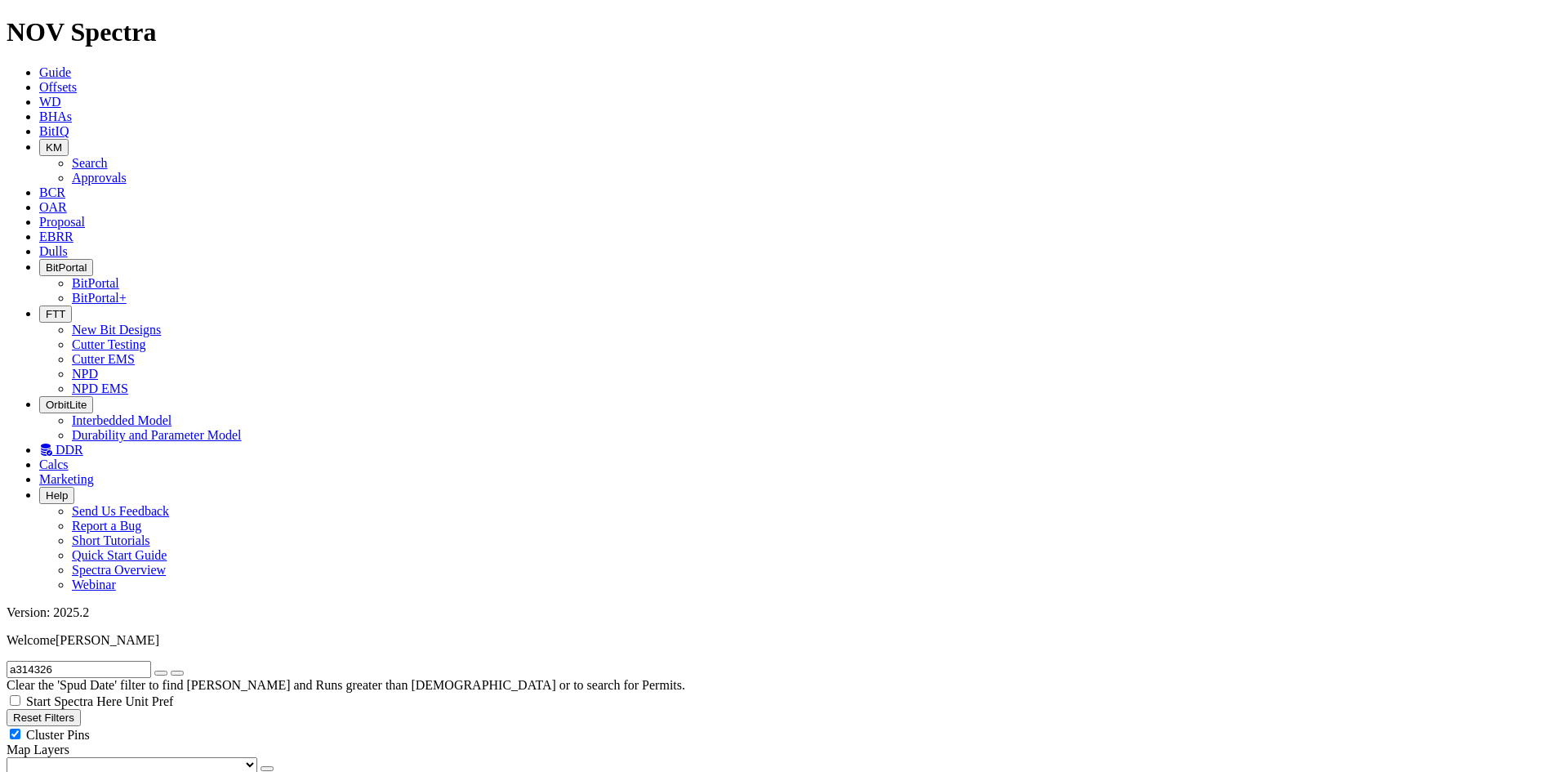
type input "a314326"
click at [171, 671] on button "submit" at bounding box center [176, 673] width 13 height 5
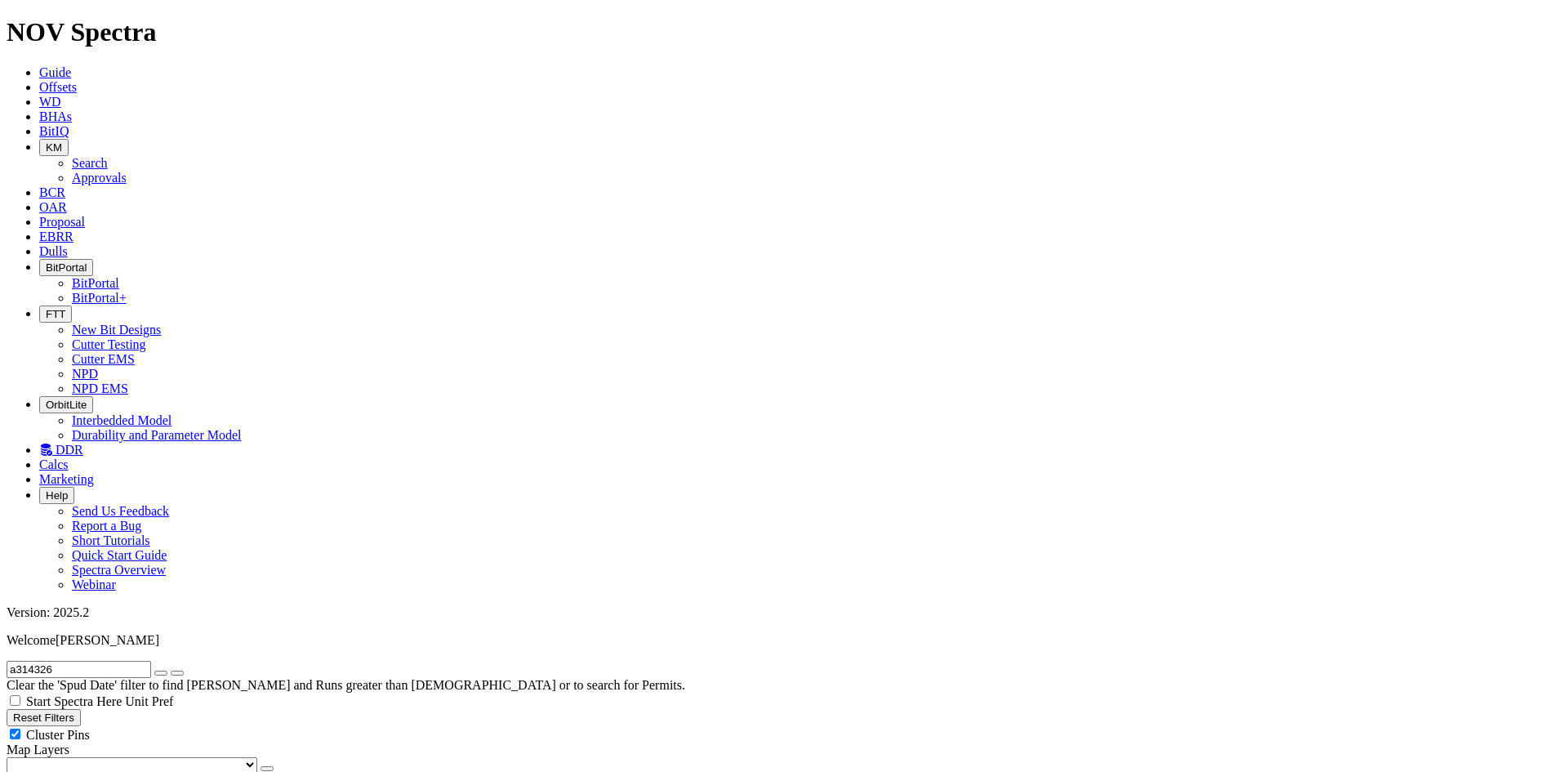
drag, startPoint x: 1364, startPoint y: 112, endPoint x: 1365, endPoint y: 122, distance: 10.0
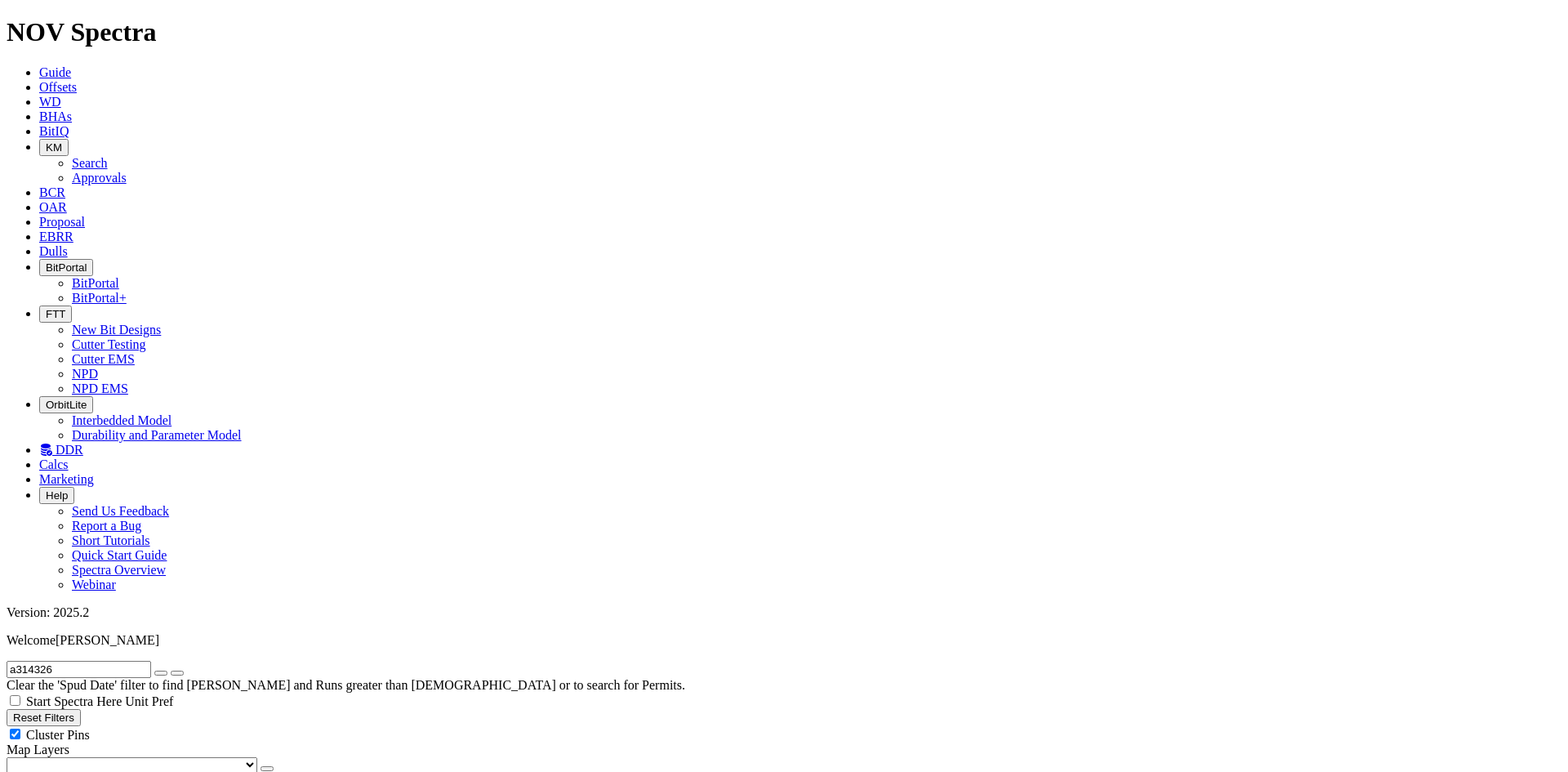
scroll to position [1277, 0]
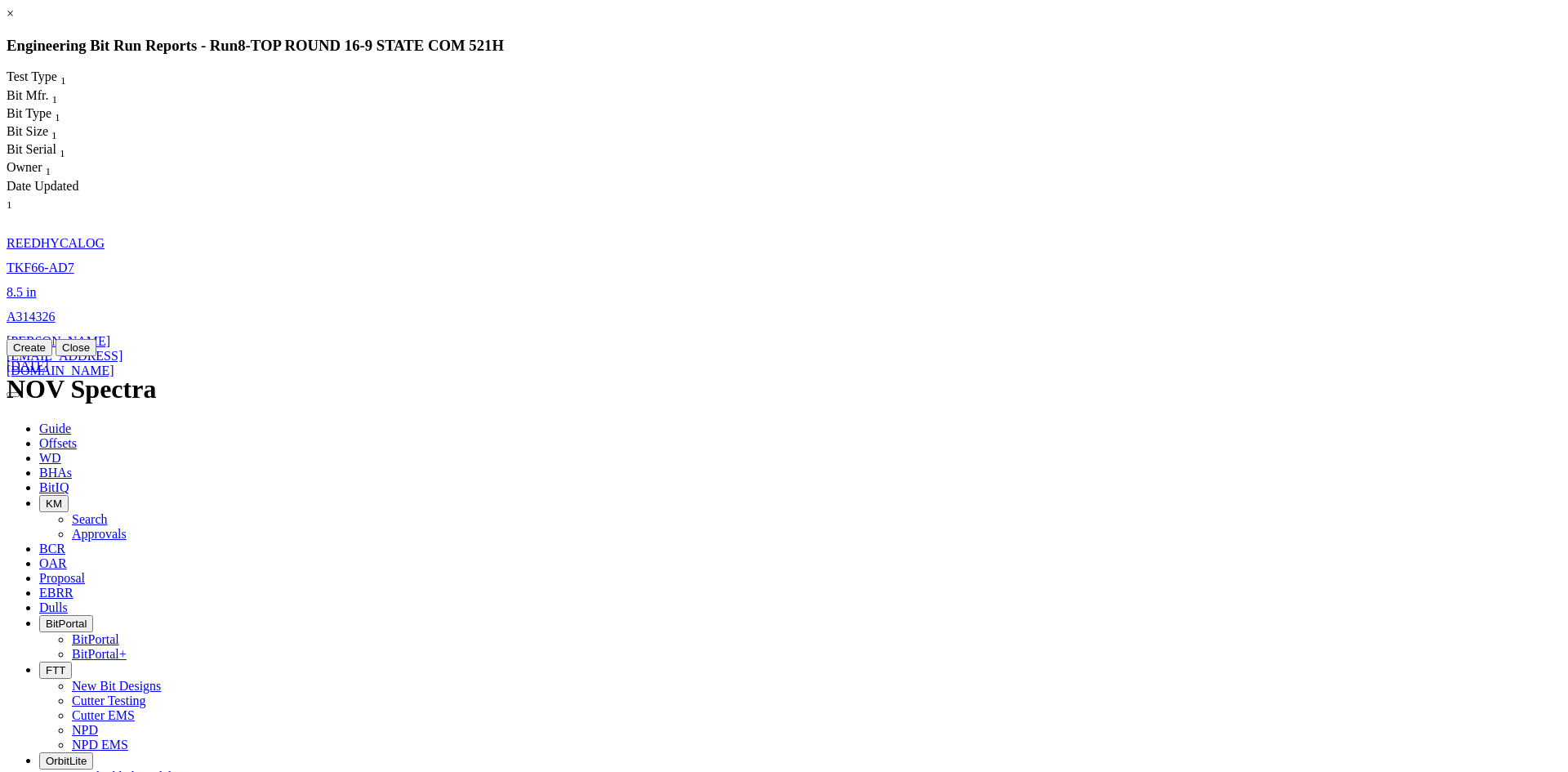
click at [74, 261] on span "TKF66-AD7" at bounding box center [41, 268] width 68 height 14
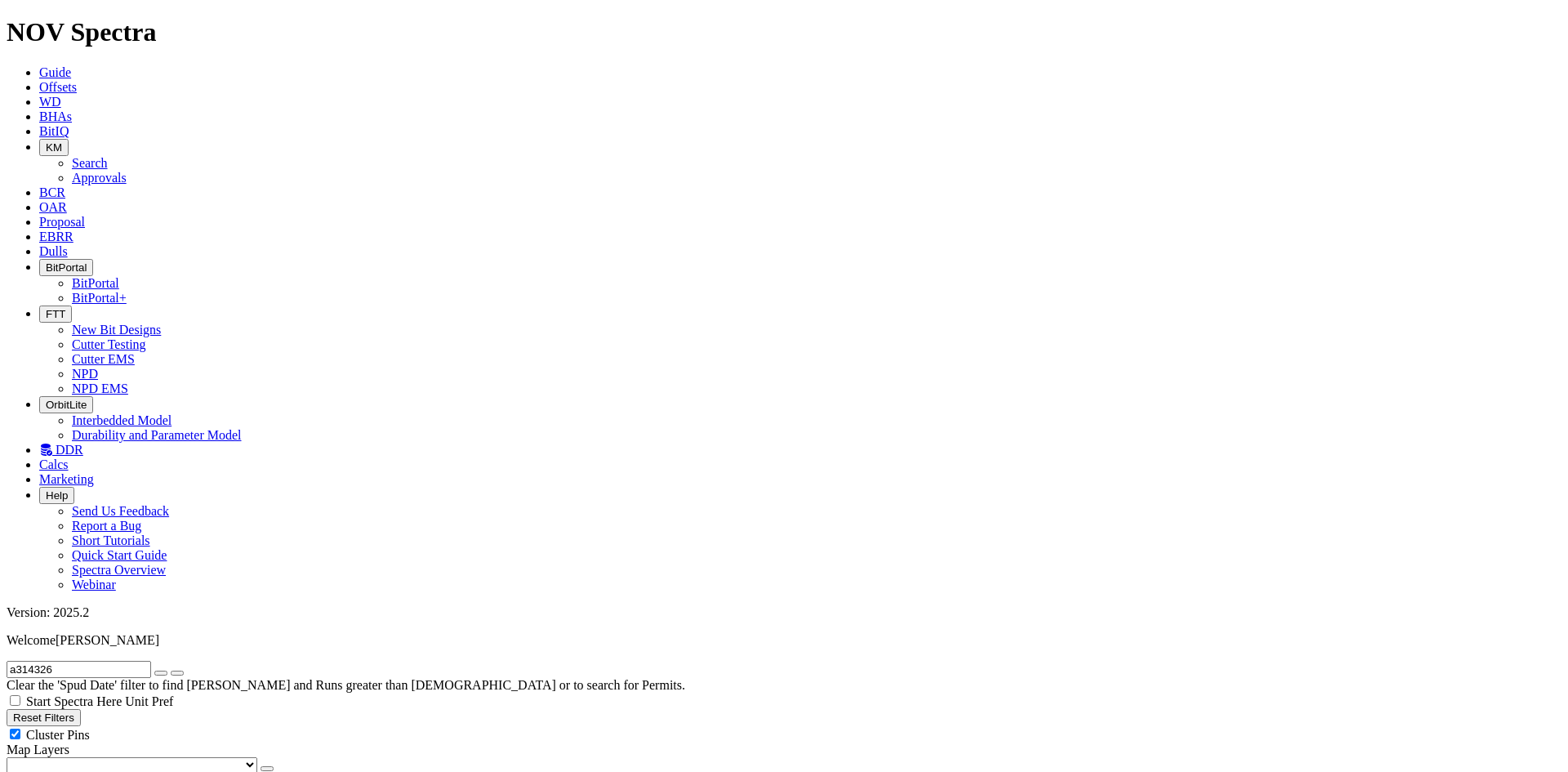
click at [63, 661] on input "a314326" at bounding box center [79, 669] width 144 height 17
click at [74, 661] on input "a314326" at bounding box center [79, 669] width 144 height 17
type input "a318678"
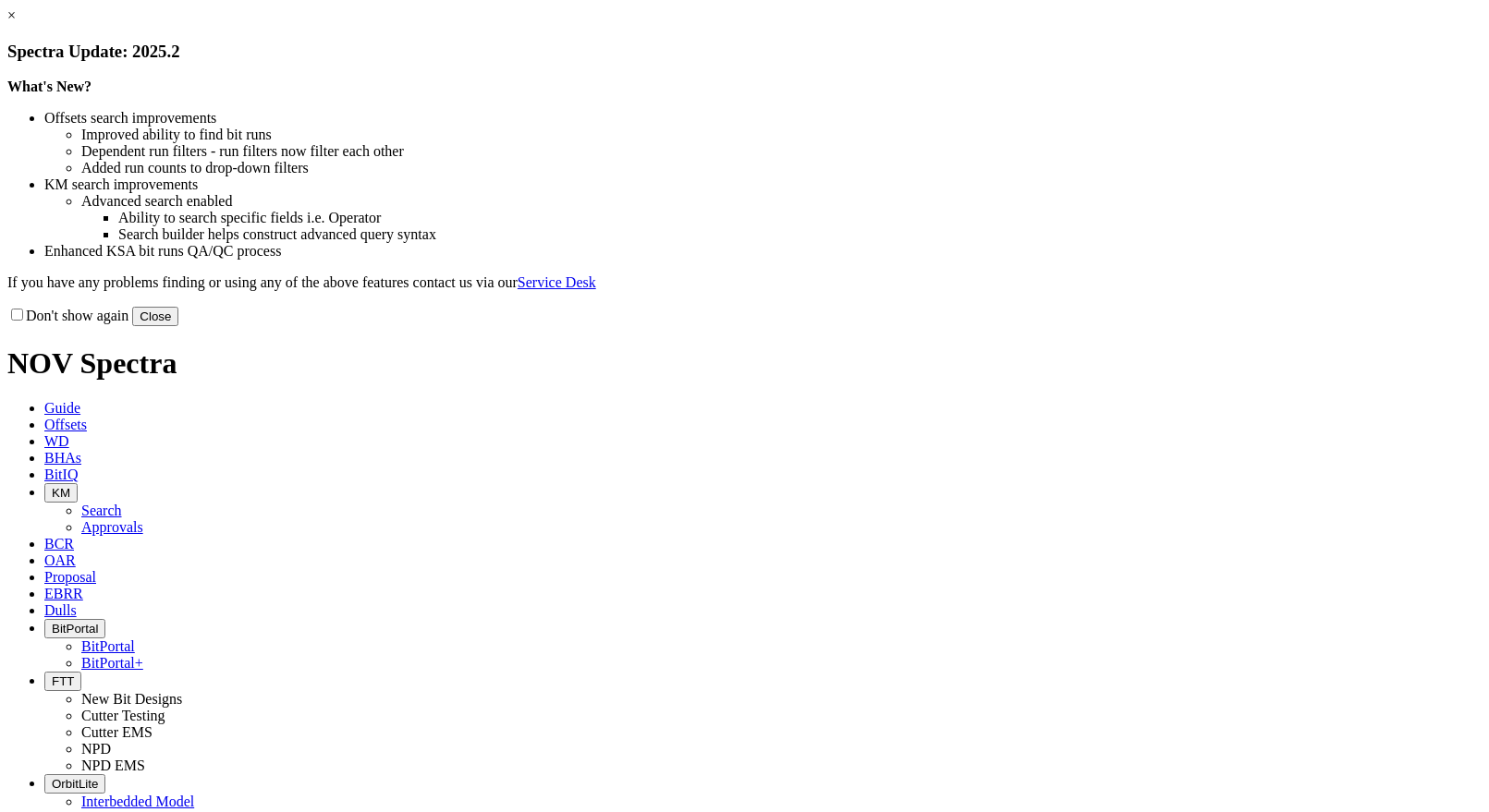
select select "New Bit Design"
click at [179, 326] on button "Close" at bounding box center [155, 316] width 46 height 19
select select "New Bit Design"
click at [179, 326] on button "Close" at bounding box center [155, 316] width 46 height 19
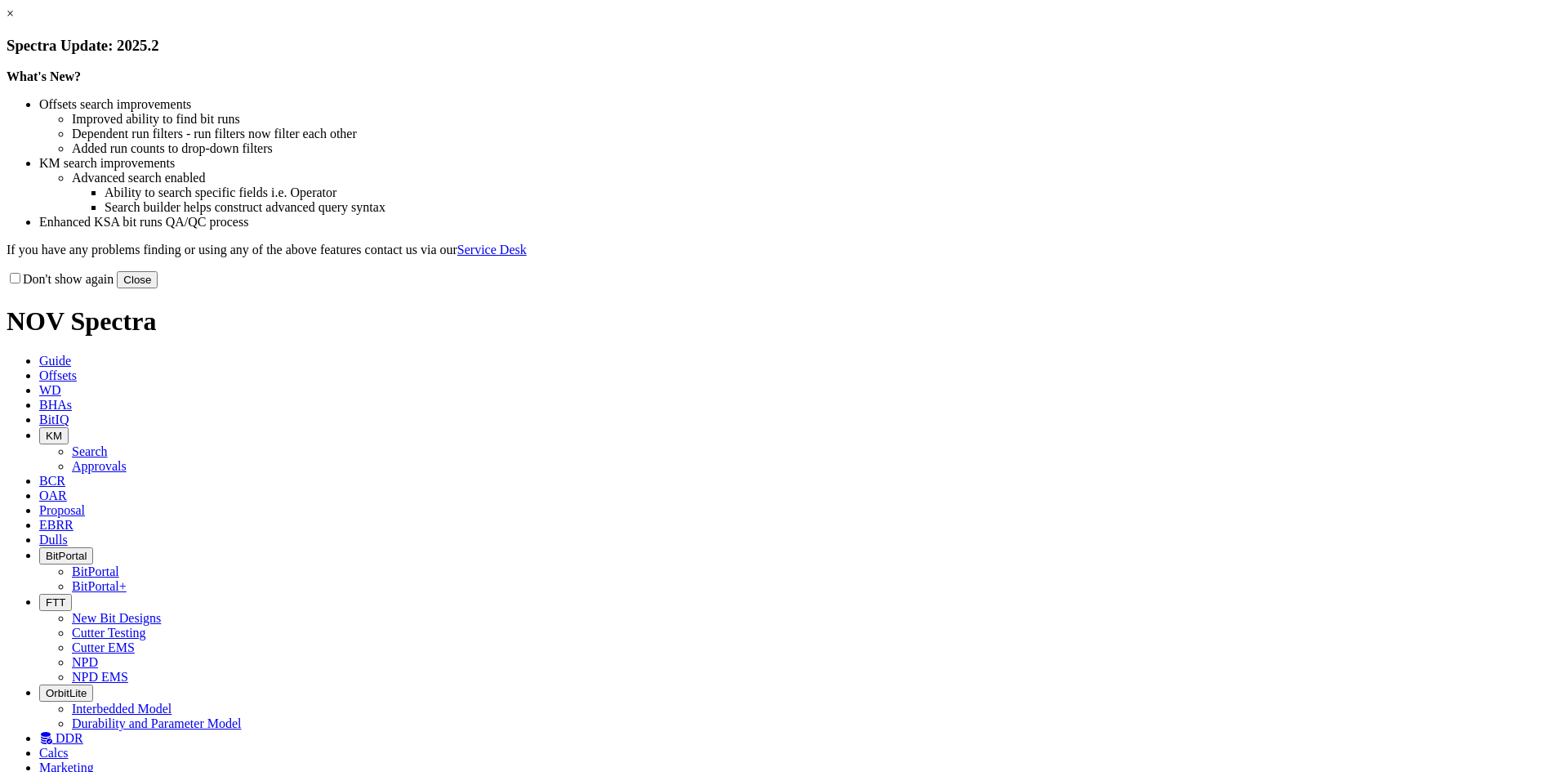
click at [158, 288] on button "Close" at bounding box center [137, 280] width 41 height 17
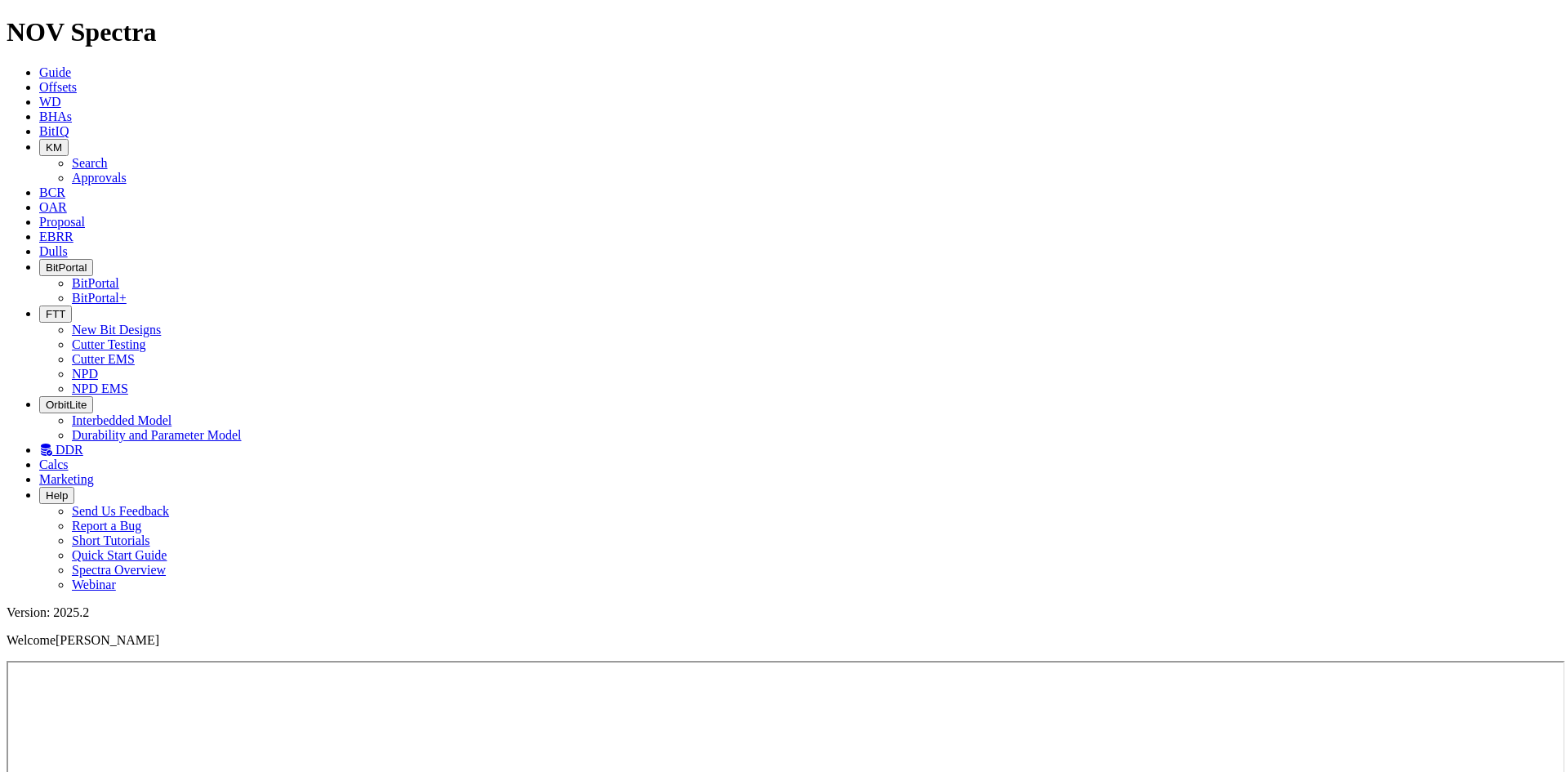
click at [72, 306] on button "FTT" at bounding box center [55, 314] width 33 height 17
click at [98, 367] on link "NPD" at bounding box center [84, 373] width 26 height 14
click at [46, 308] on icon "button" at bounding box center [46, 314] width 0 height 13
click at [146, 337] on link "Cutter Testing" at bounding box center [109, 344] width 74 height 14
click at [46, 308] on icon "button" at bounding box center [46, 314] width 0 height 13
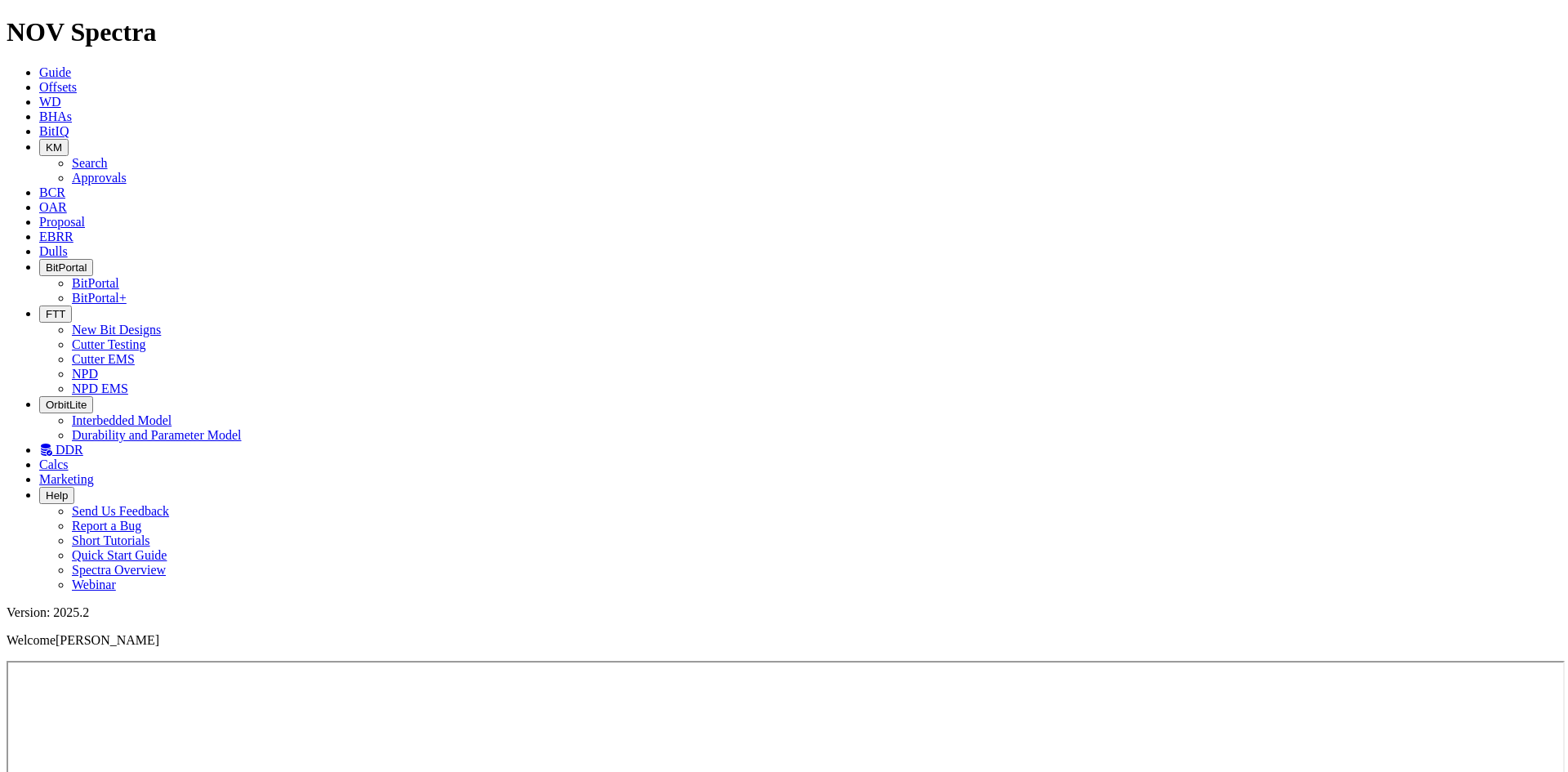
click at [98, 367] on link "NPD" at bounding box center [84, 373] width 26 height 14
click at [65, 308] on span "FTT" at bounding box center [55, 314] width 19 height 13
click at [146, 337] on link "Cutter Testing" at bounding box center [109, 344] width 74 height 14
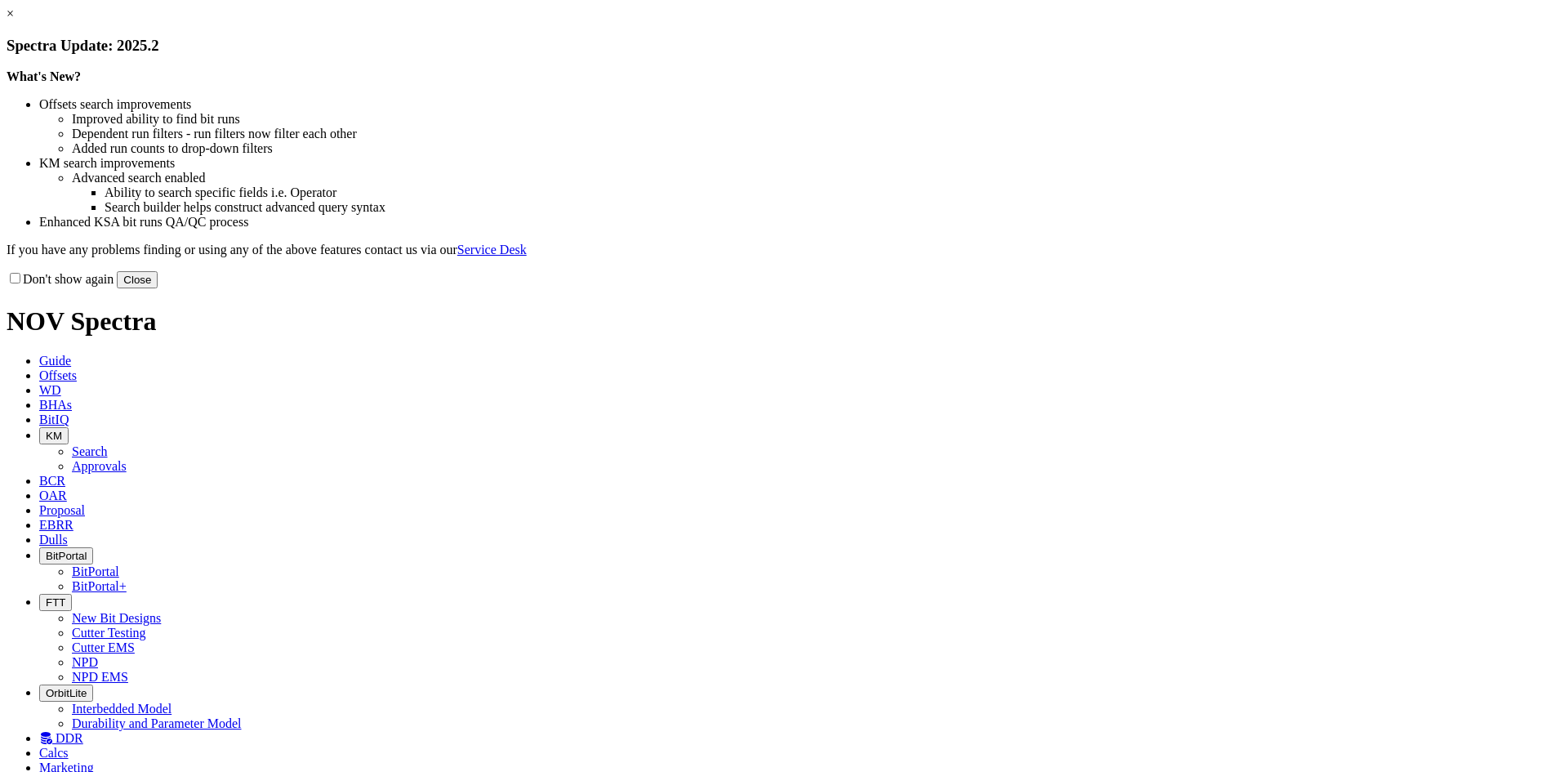
drag, startPoint x: 1119, startPoint y: 448, endPoint x: 1072, endPoint y: 489, distance: 62.4
click at [158, 288] on button "Close" at bounding box center [137, 280] width 41 height 17
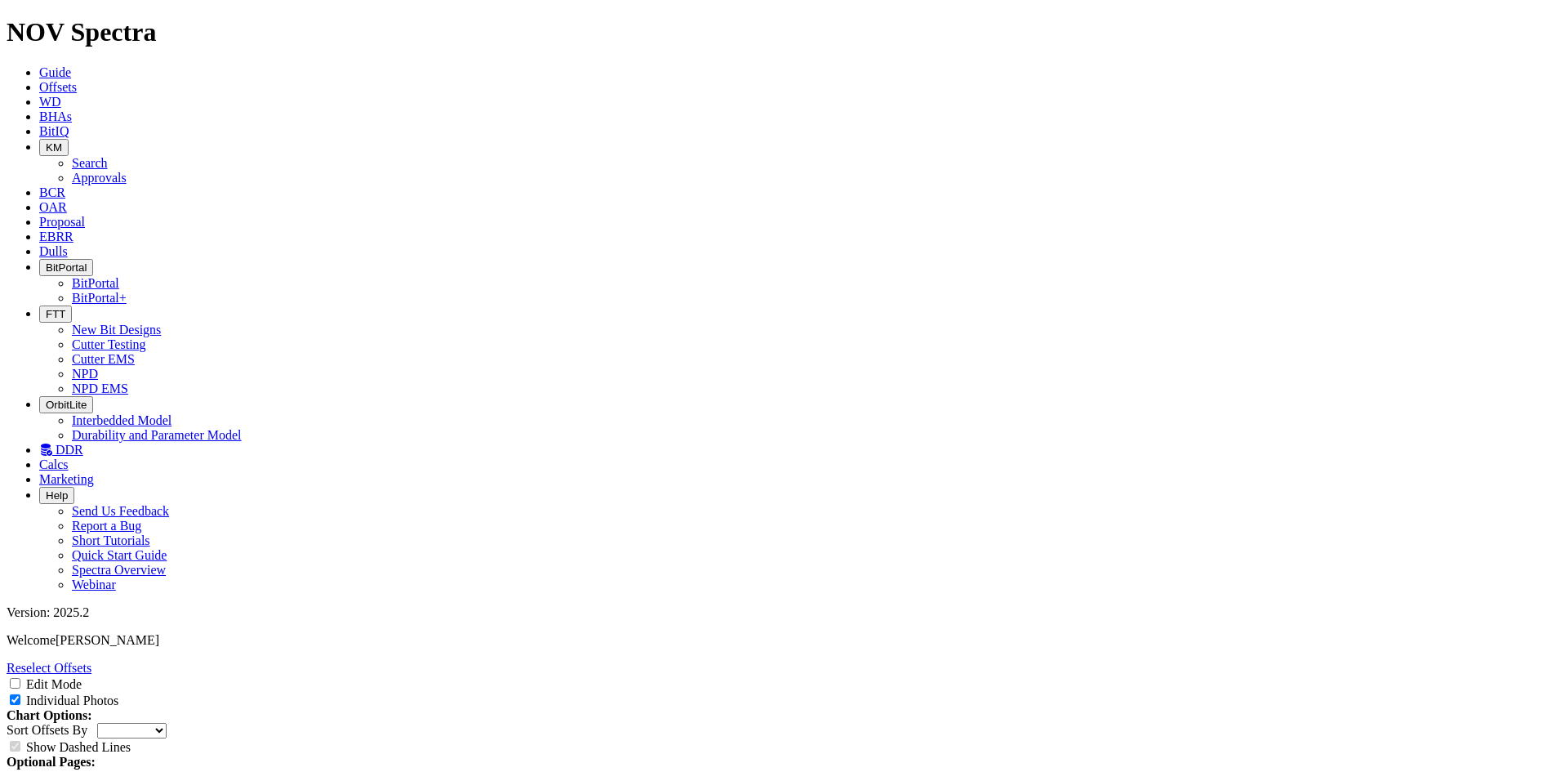
click at [93, 259] on button "BitPortal" at bounding box center [66, 268] width 54 height 17
click at [119, 276] on link "BitPortal" at bounding box center [95, 283] width 47 height 14
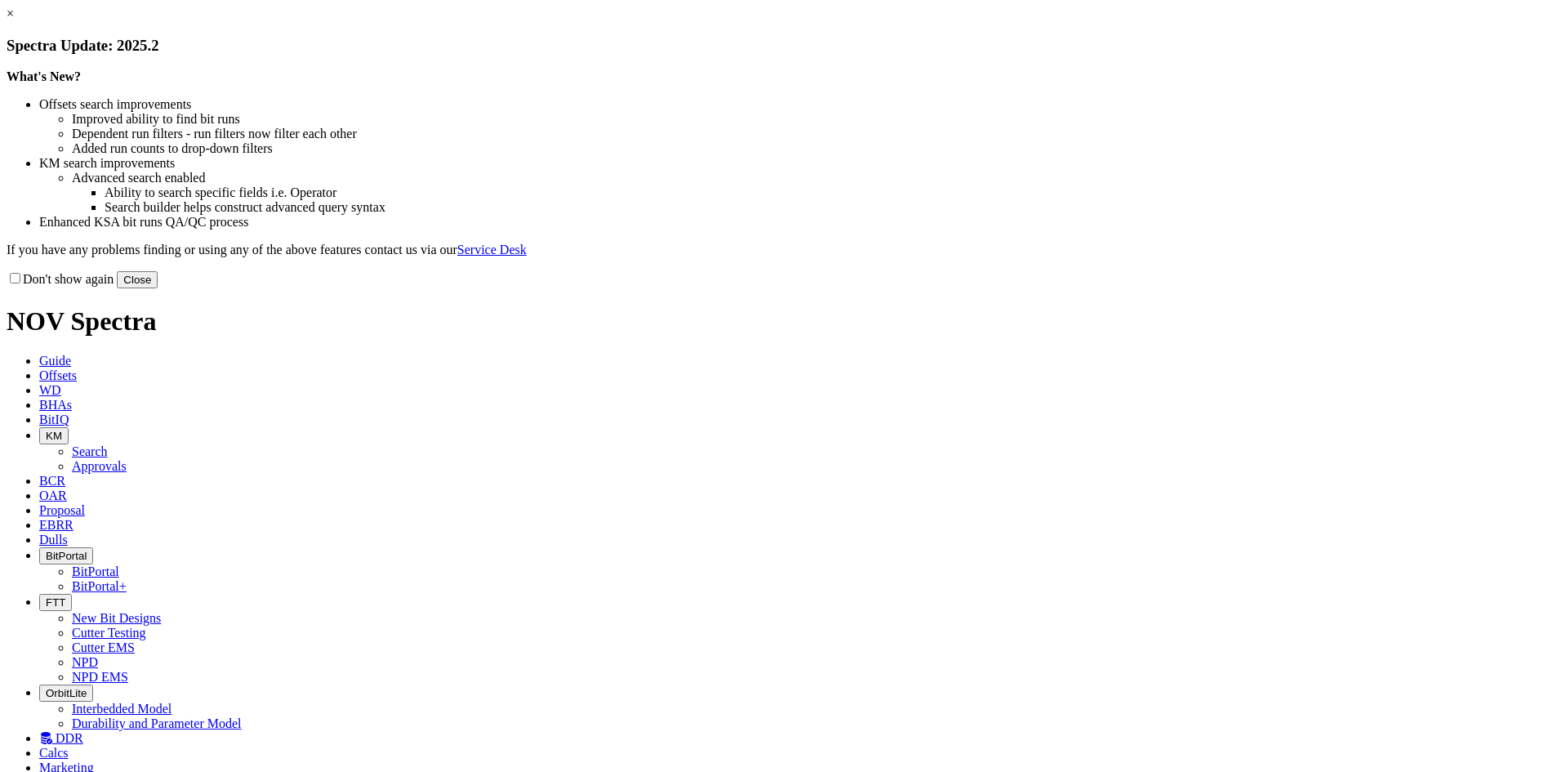
click at [158, 288] on button "Close" at bounding box center [137, 280] width 41 height 17
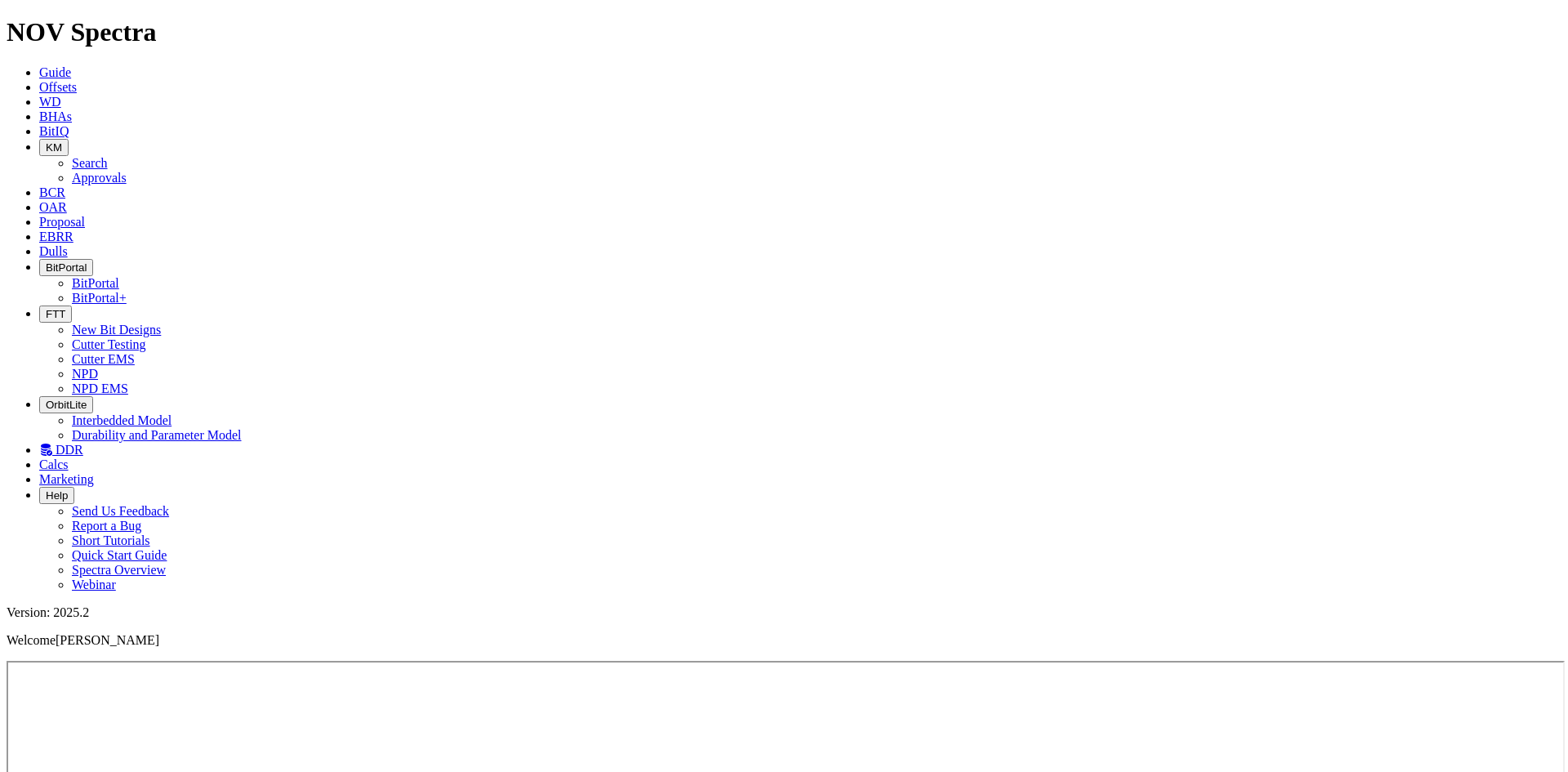
click at [46, 308] on icon "button" at bounding box center [46, 314] width 0 height 13
click at [135, 352] on link "Cutter EMS" at bounding box center [103, 359] width 62 height 14
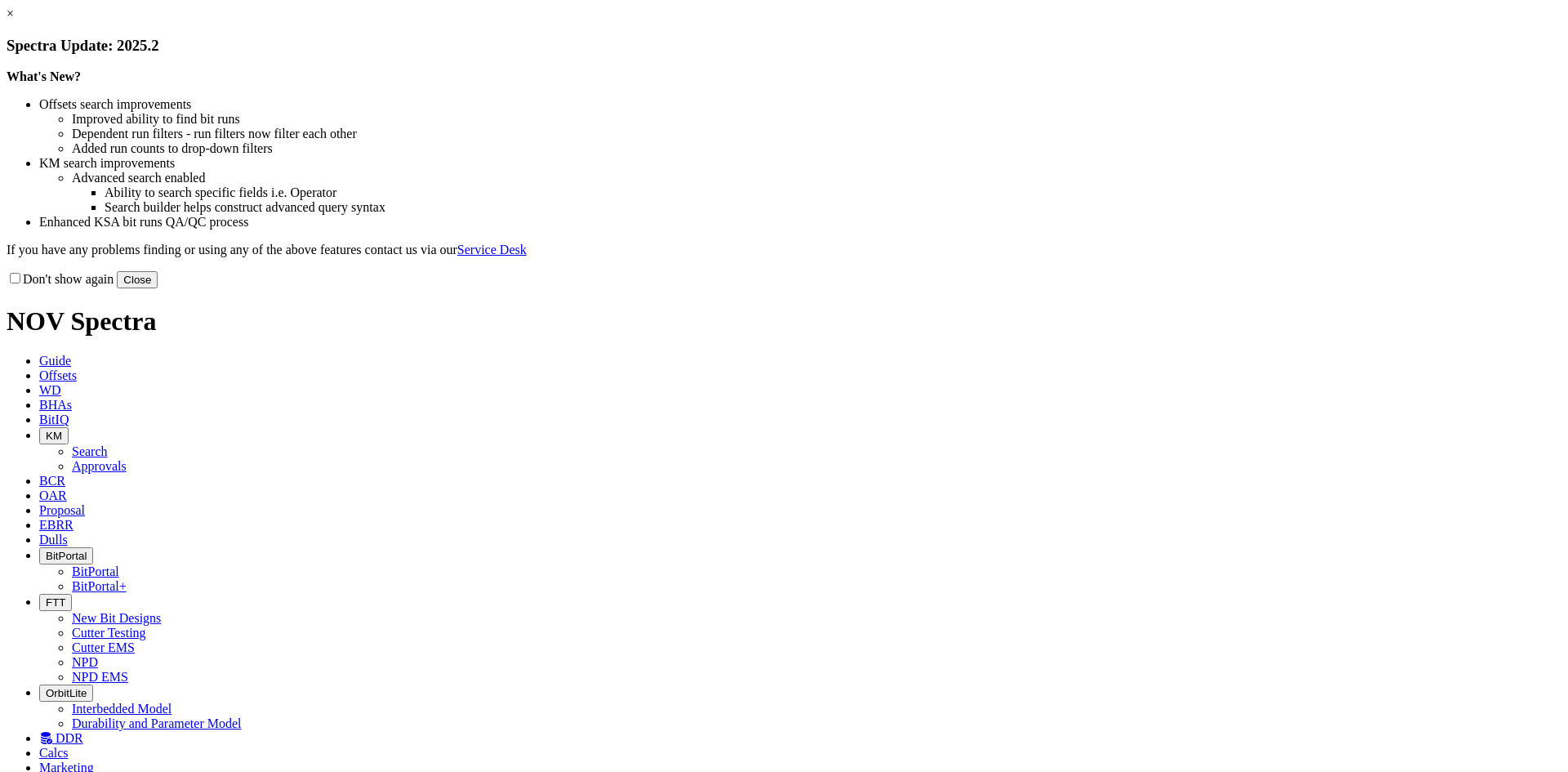
click at [158, 288] on button "Close" at bounding box center [137, 280] width 41 height 17
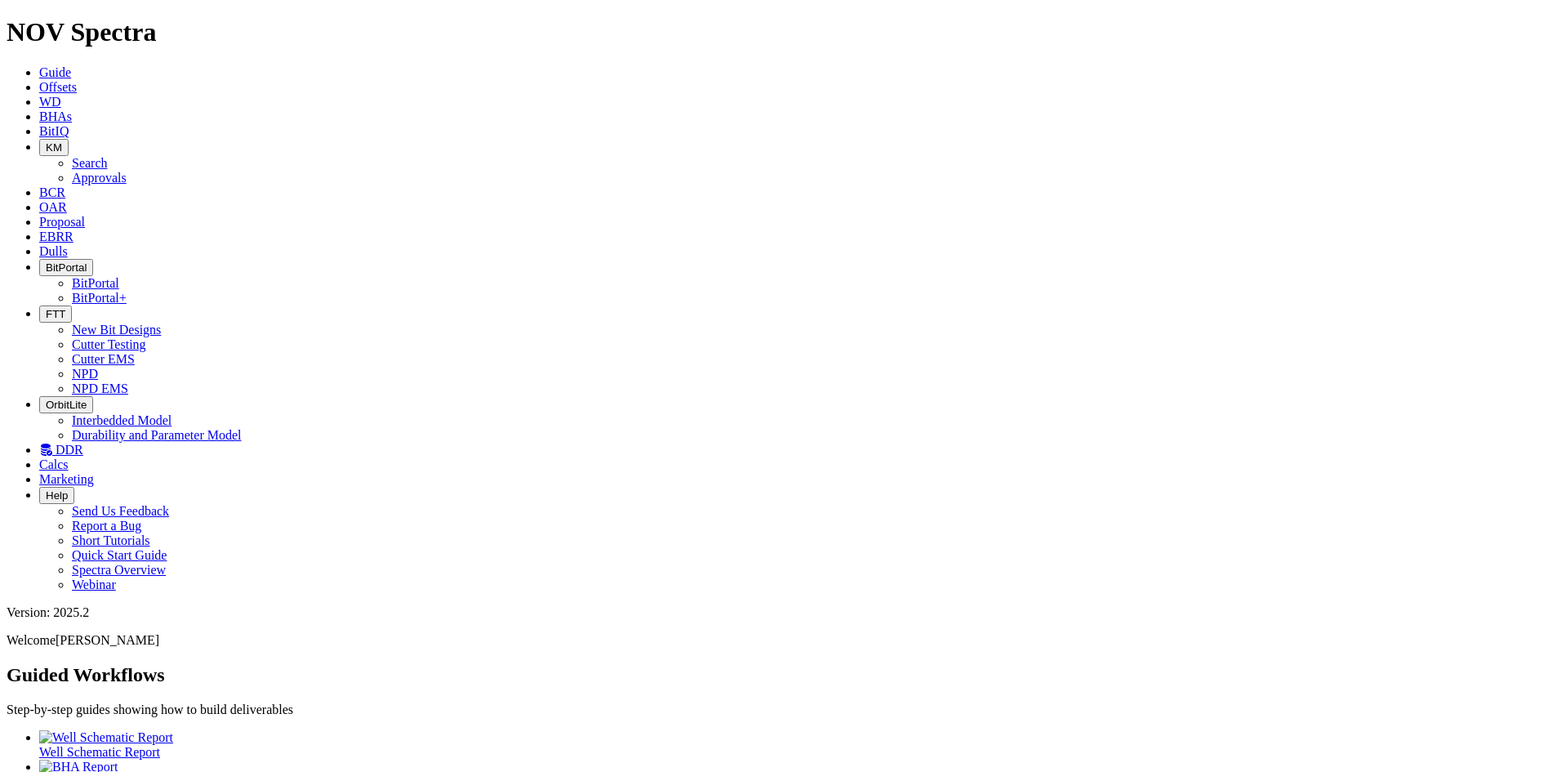
click at [68, 139] on button "KM" at bounding box center [53, 147] width 30 height 17
click at [127, 171] on link "Approvals" at bounding box center [99, 177] width 55 height 14
click at [68, 139] on button "KM" at bounding box center [53, 147] width 30 height 17
click at [108, 156] on link "Search" at bounding box center [90, 163] width 36 height 14
click at [167, 771] on button "button" at bounding box center [160, 780] width 13 height 5
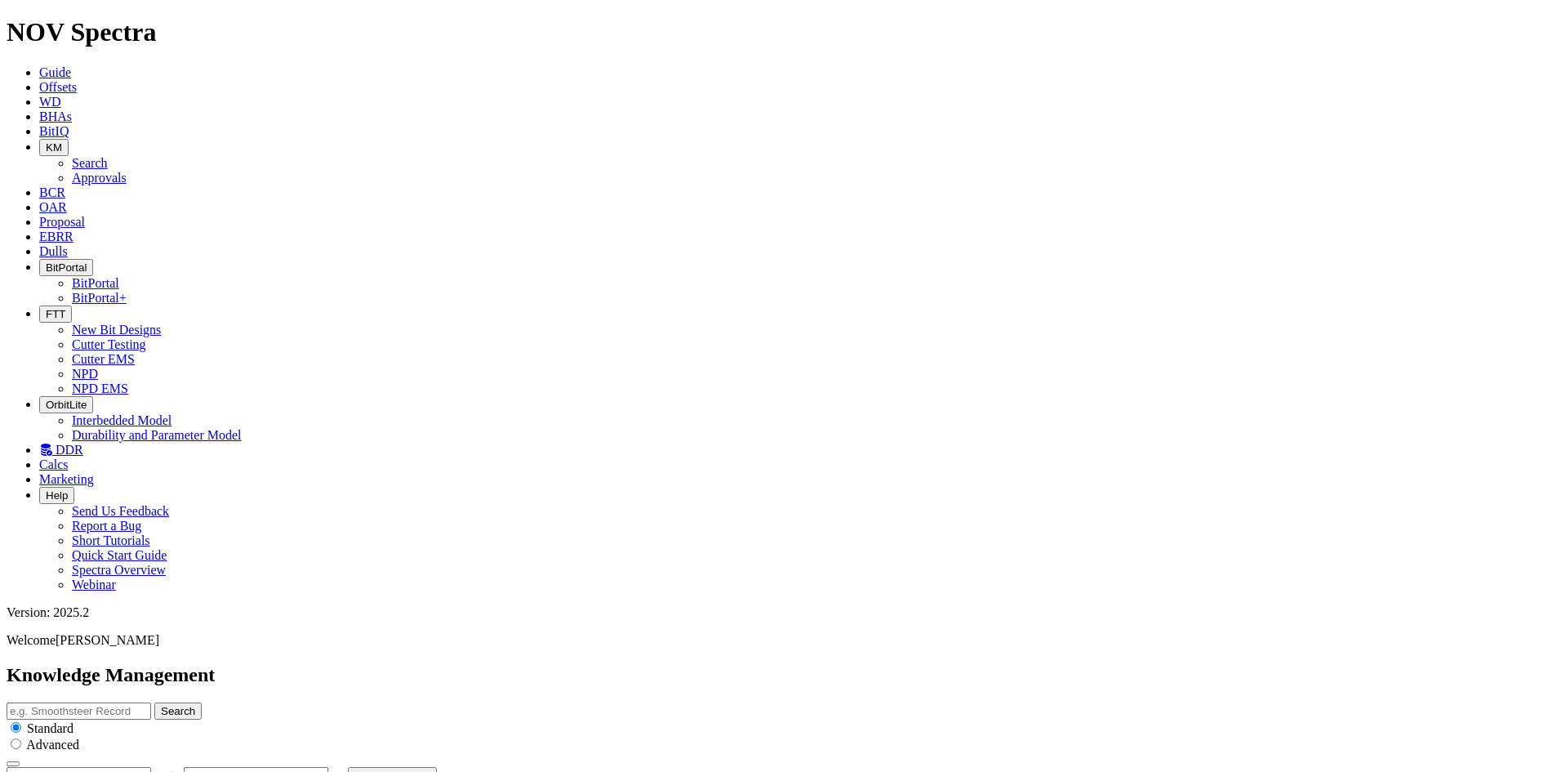
type input "[DATE]"
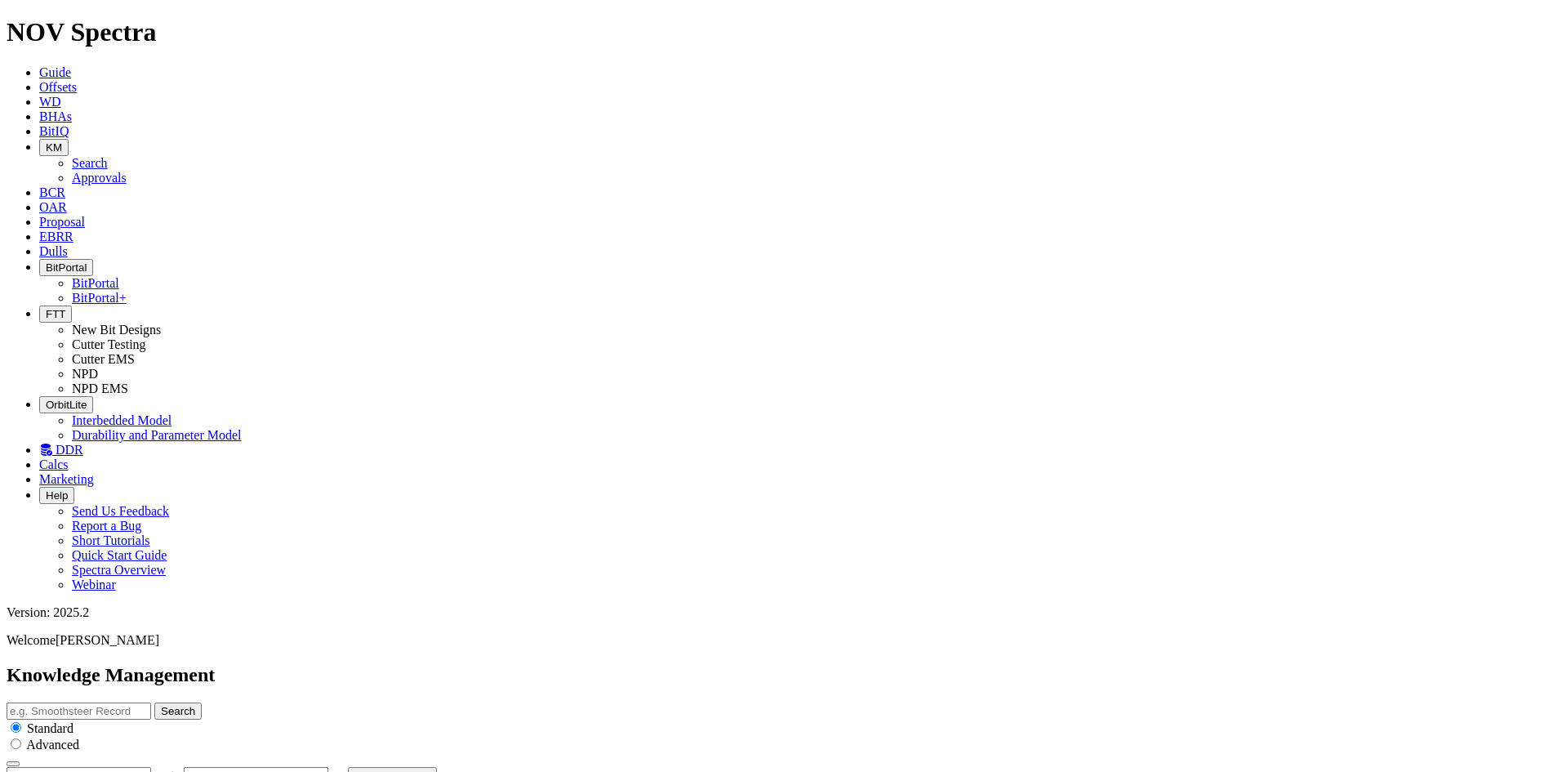
click at [39, 244] on icon at bounding box center [39, 251] width 0 height 14
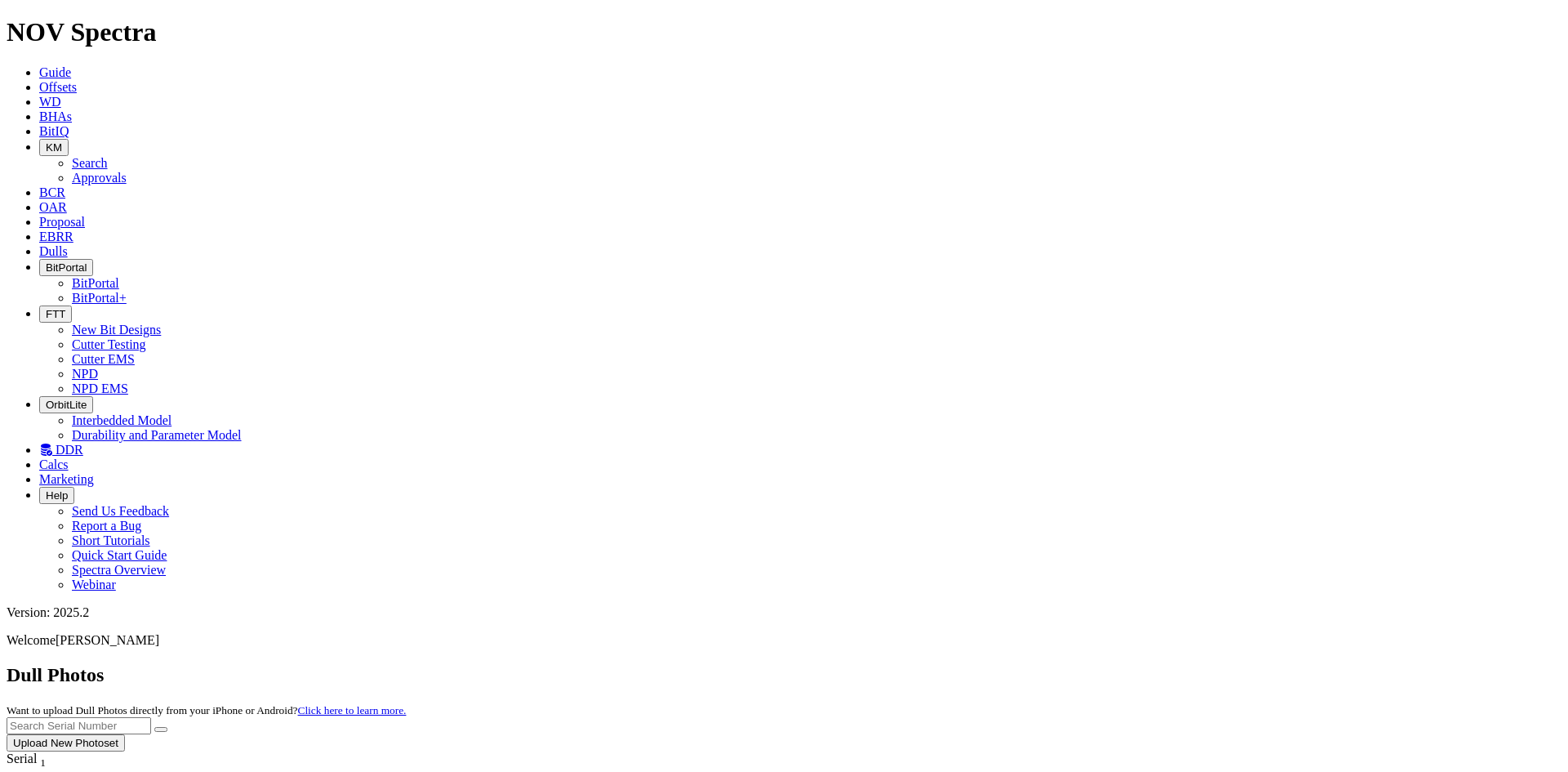
click at [39, 230] on icon at bounding box center [39, 236] width 0 height 14
click at [85, 215] on link "Proposal" at bounding box center [62, 221] width 46 height 14
click at [67, 200] on link "OAR" at bounding box center [52, 207] width 28 height 14
click at [68, 124] on span "BitIQ" at bounding box center [53, 131] width 30 height 14
